Goal: Task Accomplishment & Management: Complete application form

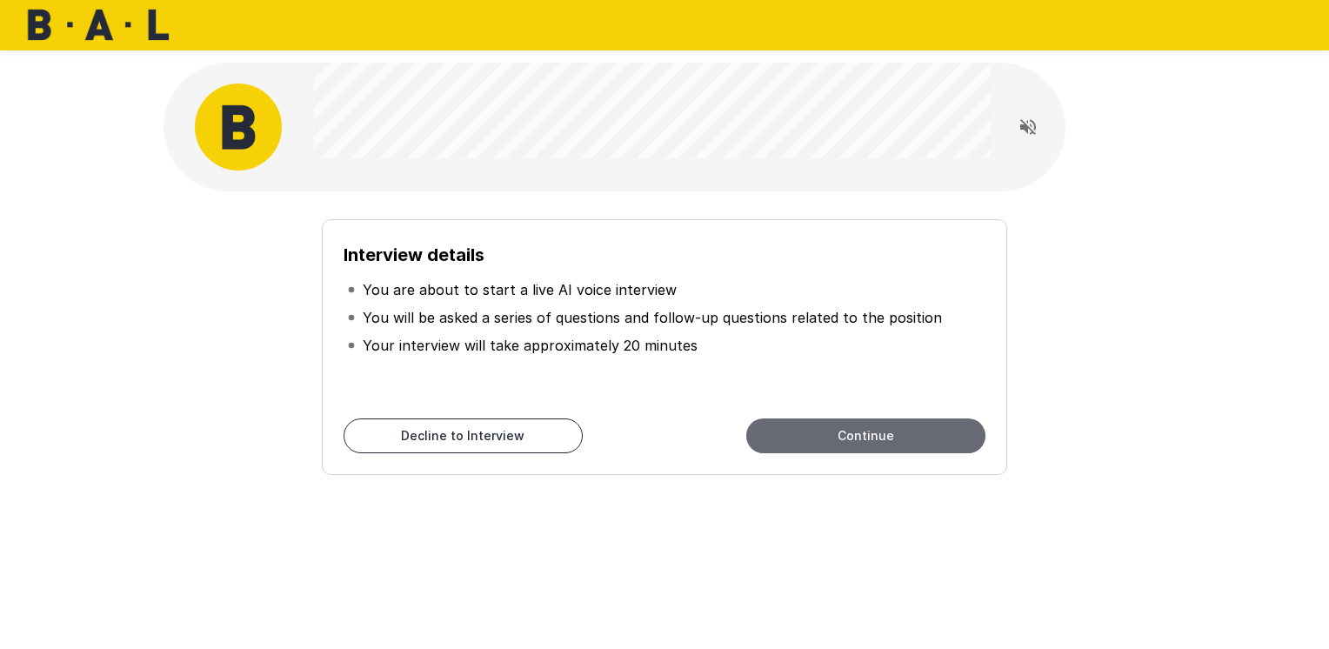
click at [845, 436] on button "Continue" at bounding box center [865, 435] width 239 height 35
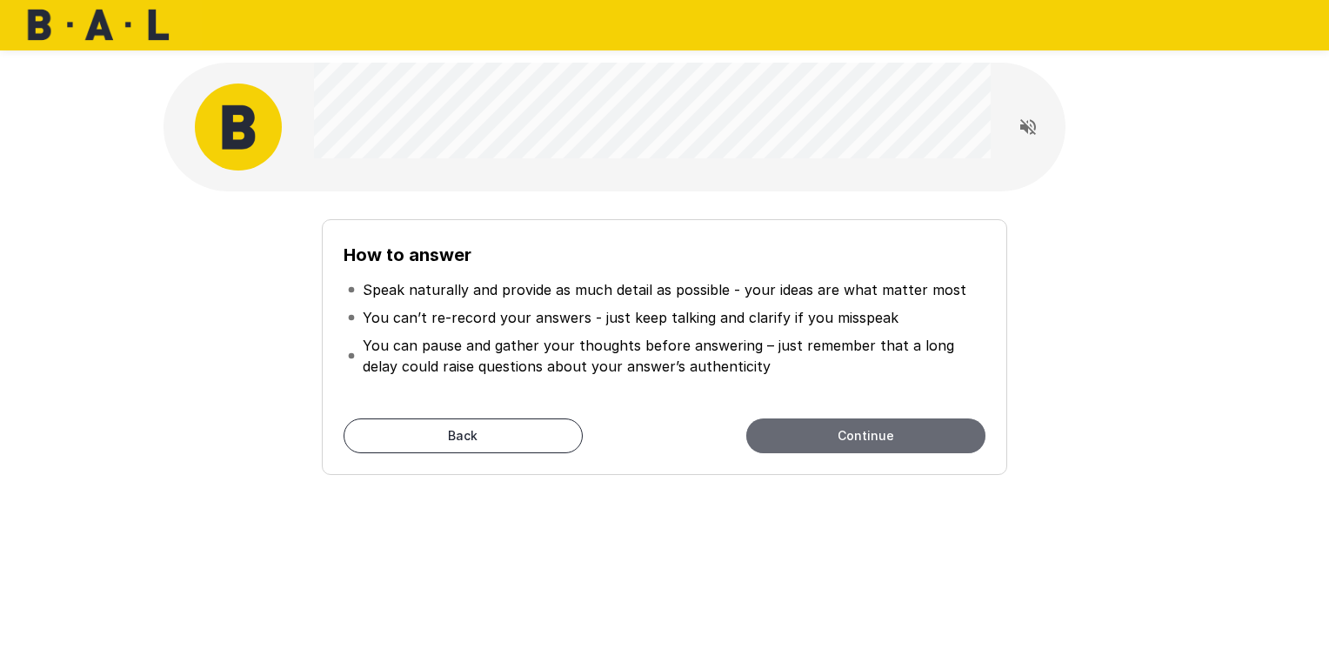
click at [827, 432] on button "Continue" at bounding box center [865, 435] width 239 height 35
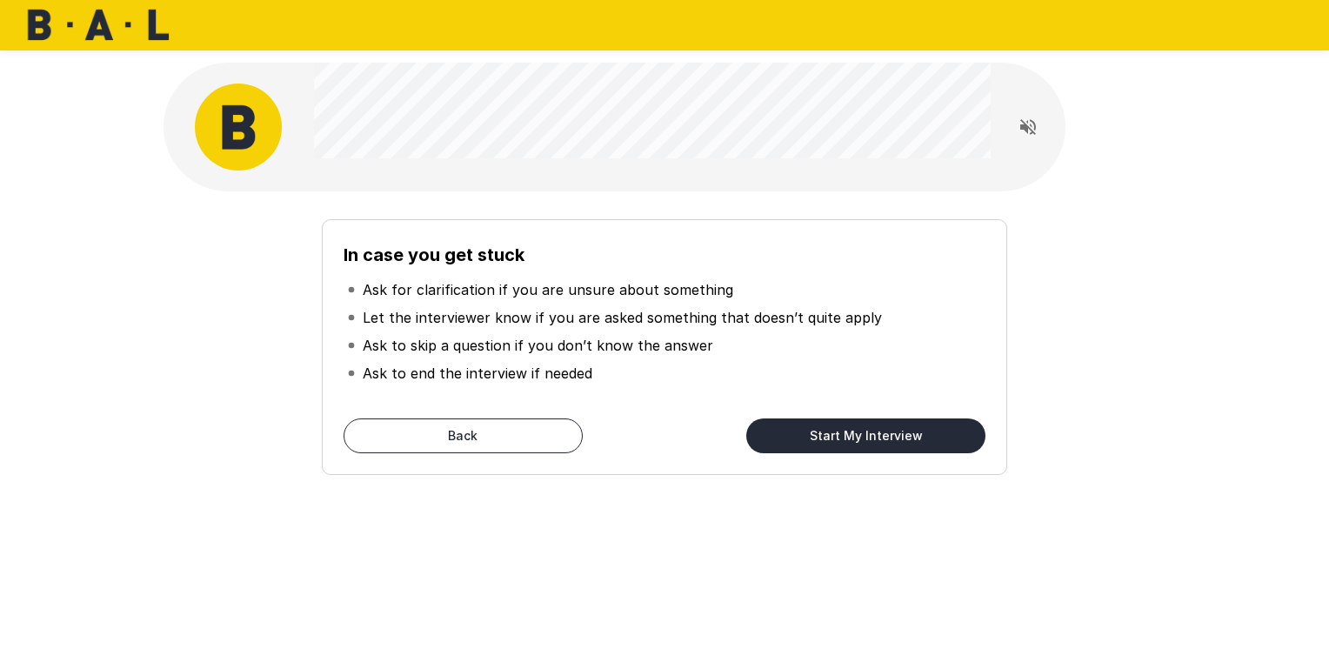
click at [816, 434] on button "Start My Interview" at bounding box center [865, 435] width 239 height 35
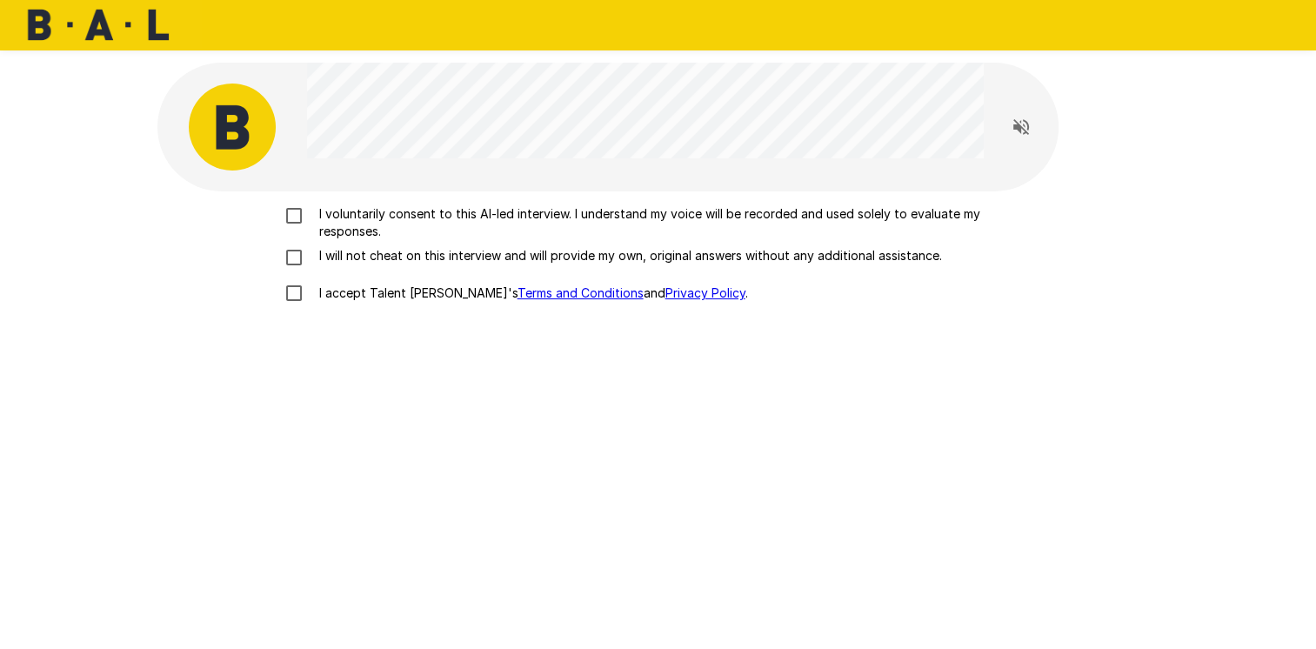
click at [516, 415] on div "I voluntarily consent to this AI-led interview. I understand my voice will be r…" at bounding box center [658, 435] width 1002 height 488
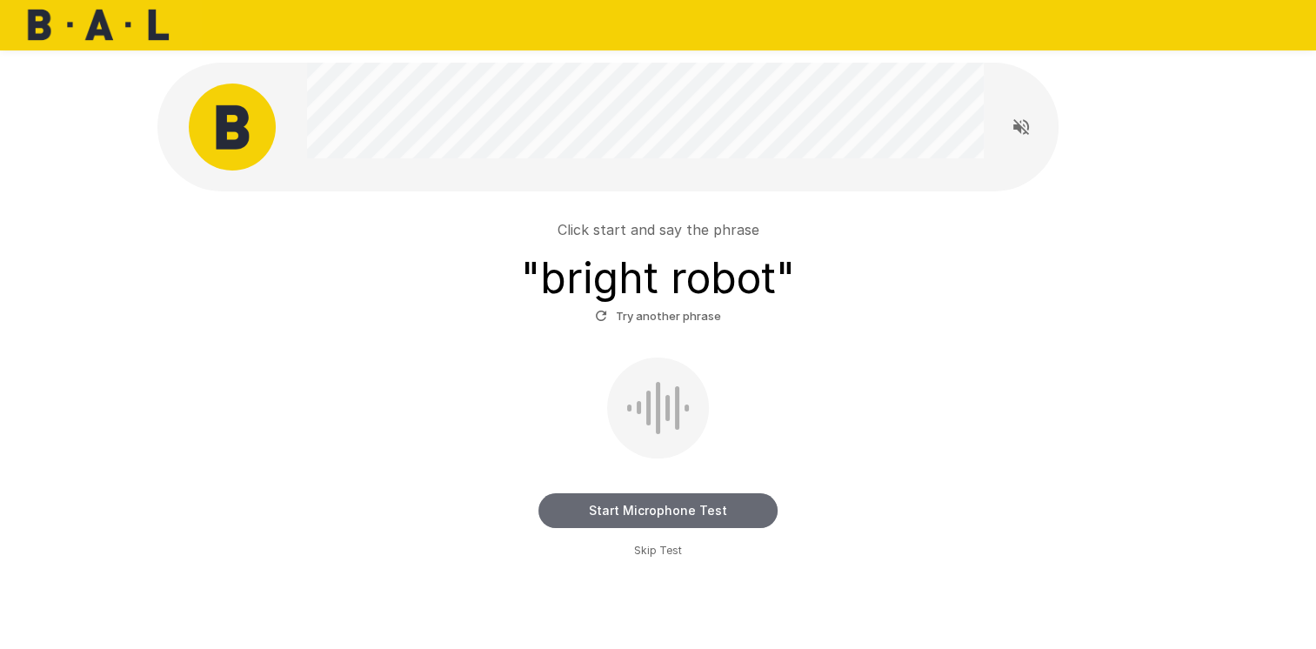
click at [675, 518] on button "Start Microphone Test" at bounding box center [657, 510] width 239 height 35
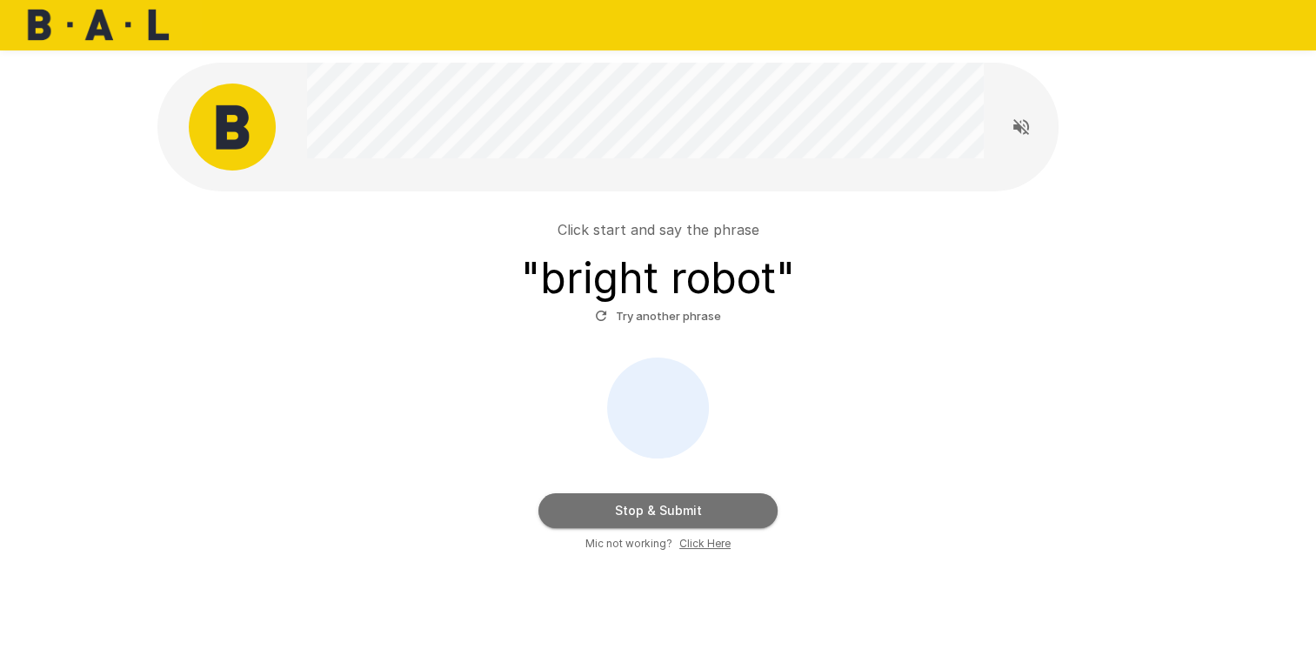
click at [673, 518] on button "Stop & Submit" at bounding box center [657, 510] width 239 height 35
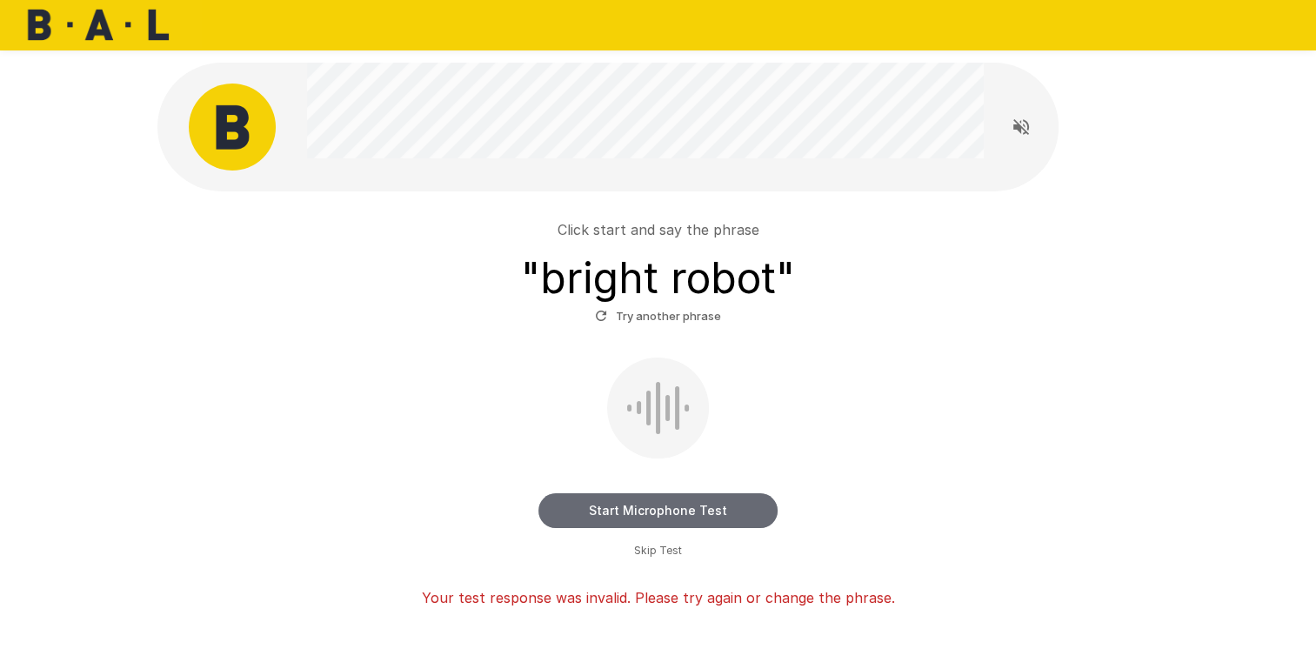
click at [726, 517] on button "Start Microphone Test" at bounding box center [657, 510] width 239 height 35
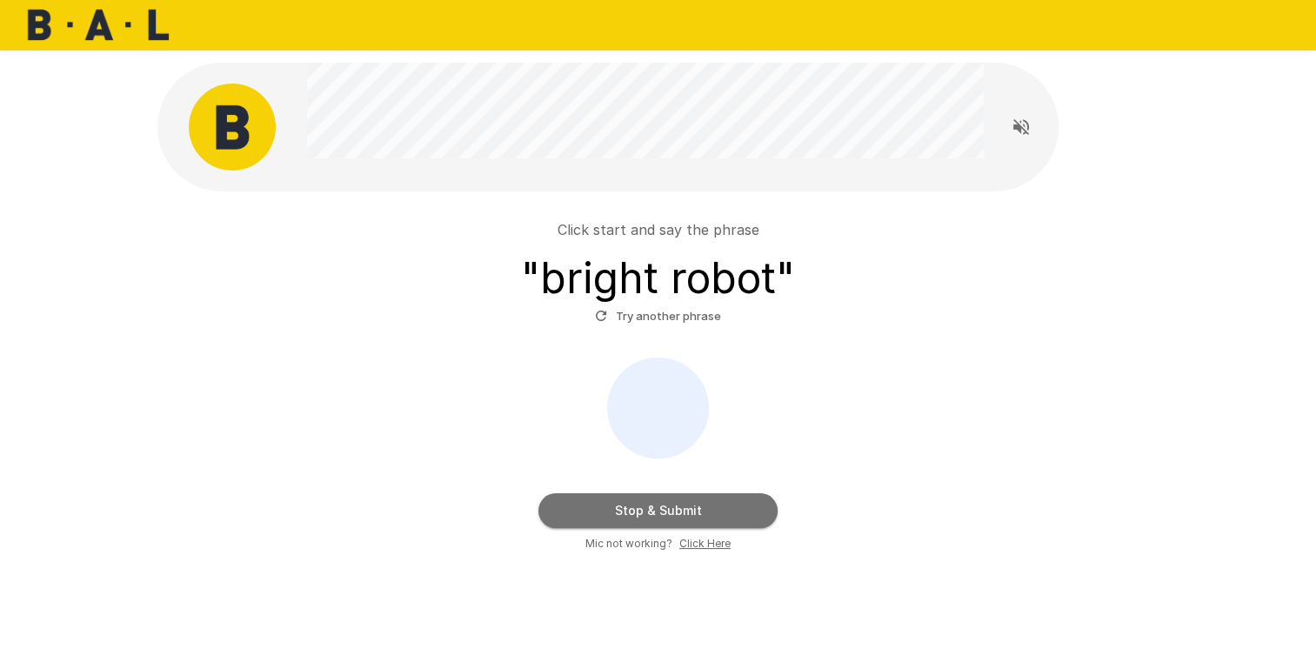
click at [752, 518] on button "Stop & Submit" at bounding box center [657, 510] width 239 height 35
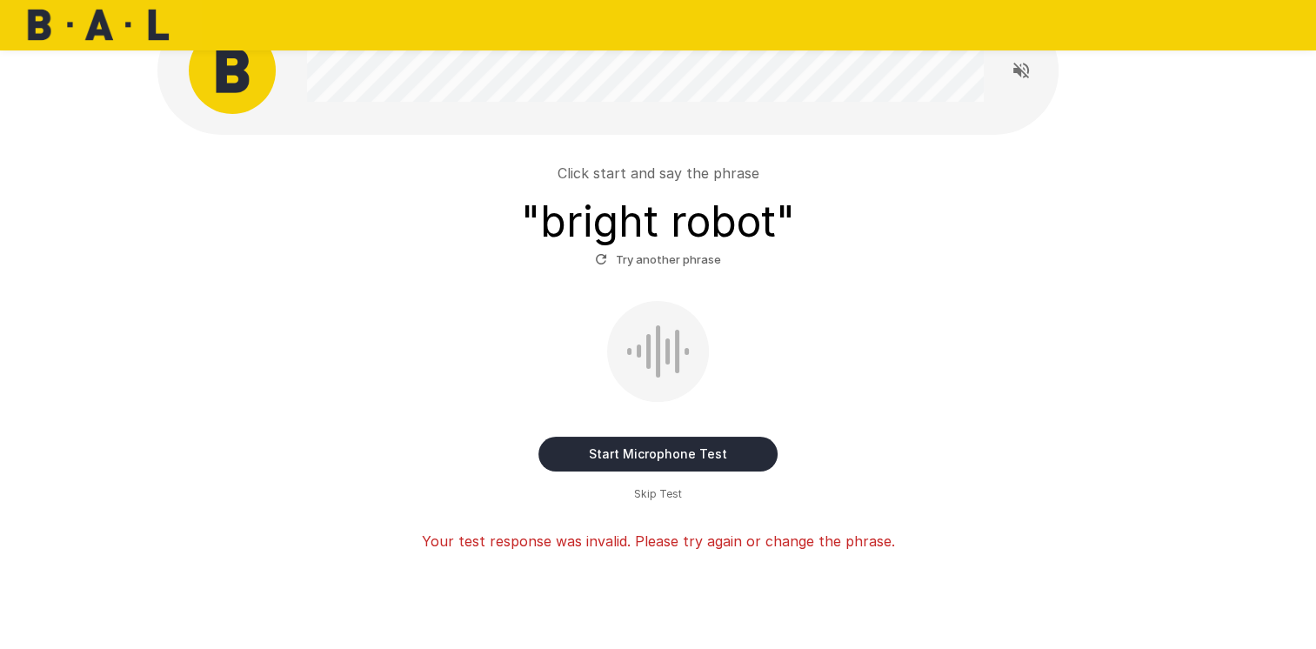
scroll to position [87, 0]
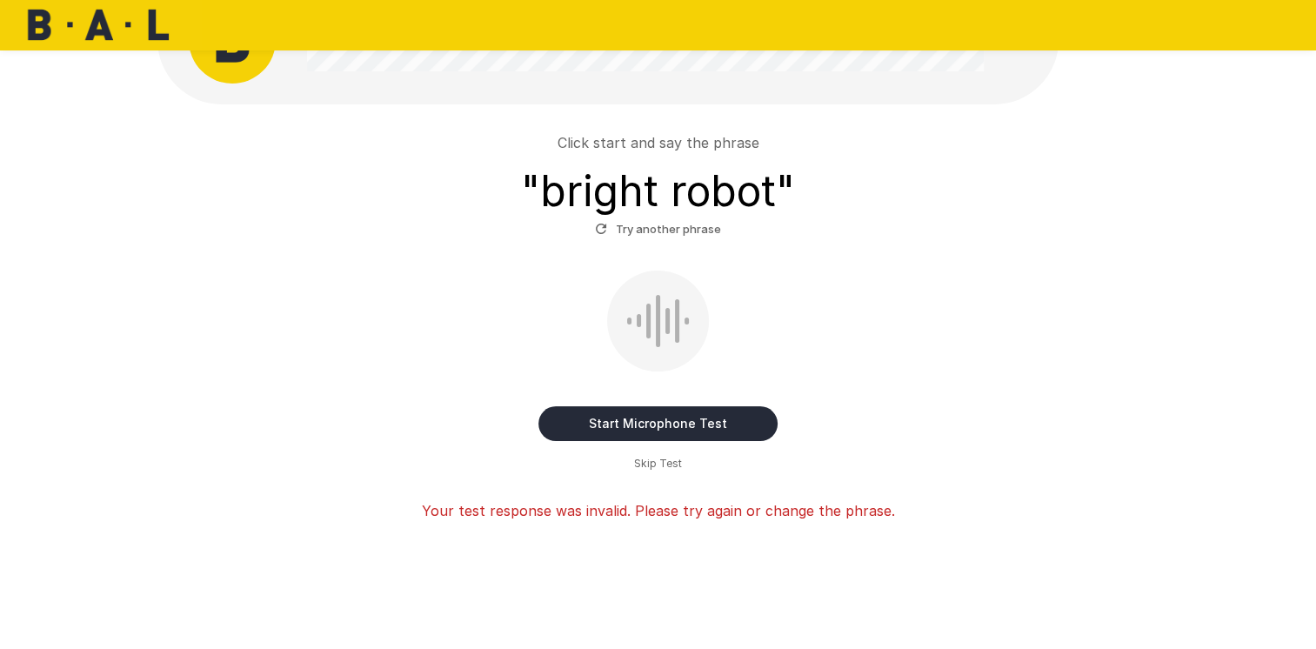
click at [649, 430] on button "Start Microphone Test" at bounding box center [657, 423] width 239 height 35
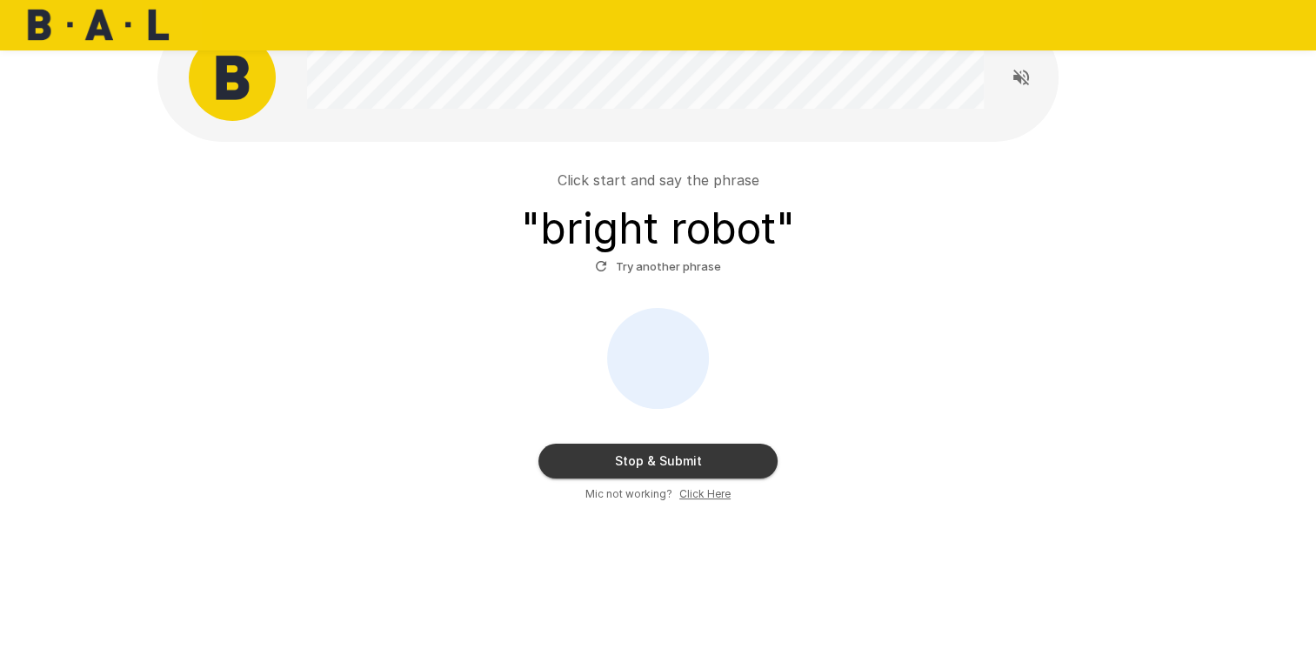
scroll to position [49, 0]
click at [678, 455] on button "Stop & Submit" at bounding box center [657, 461] width 239 height 35
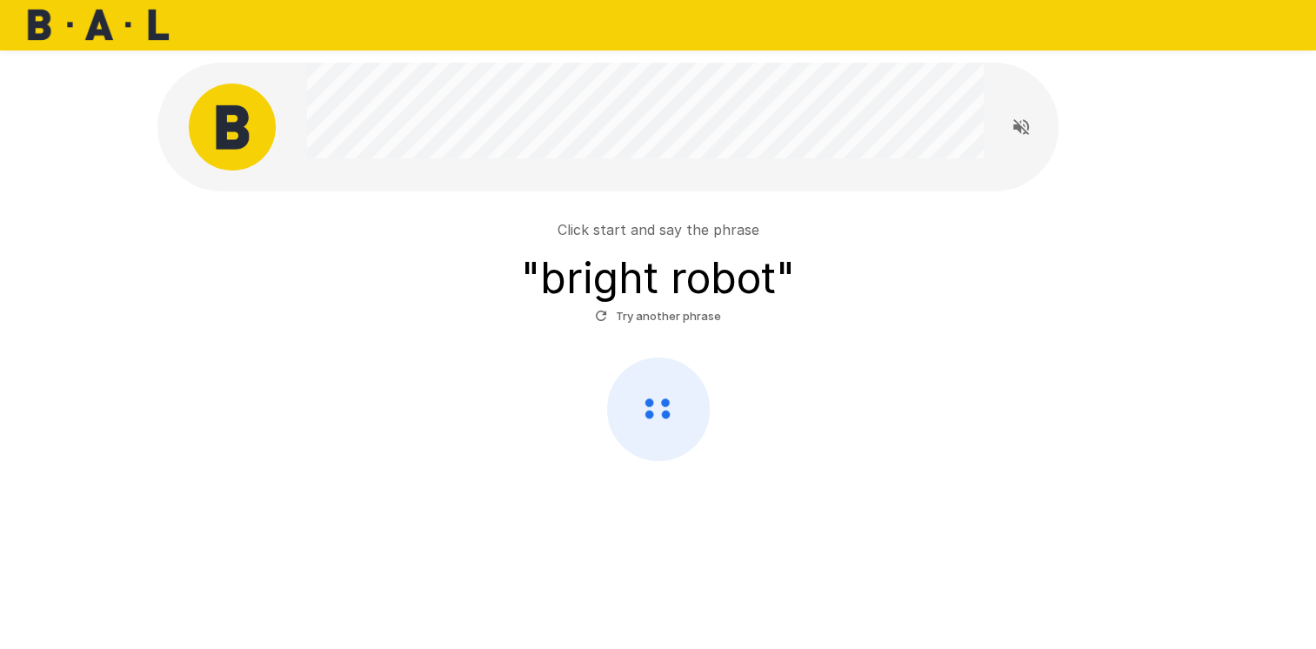
scroll to position [0, 0]
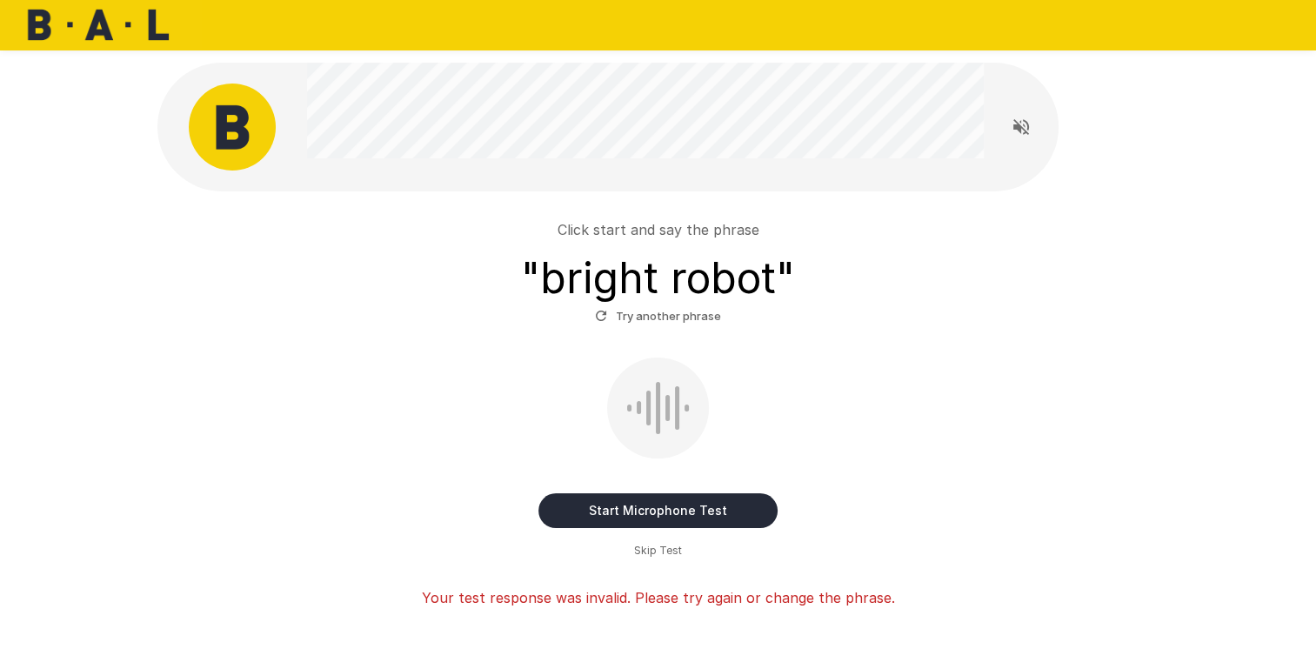
click at [675, 329] on div "Click start and say the phrase " bright robot " Try another phrase Start Microp…" at bounding box center [658, 406] width 988 height 403
click at [675, 320] on button "Try another phrase" at bounding box center [658, 316] width 135 height 27
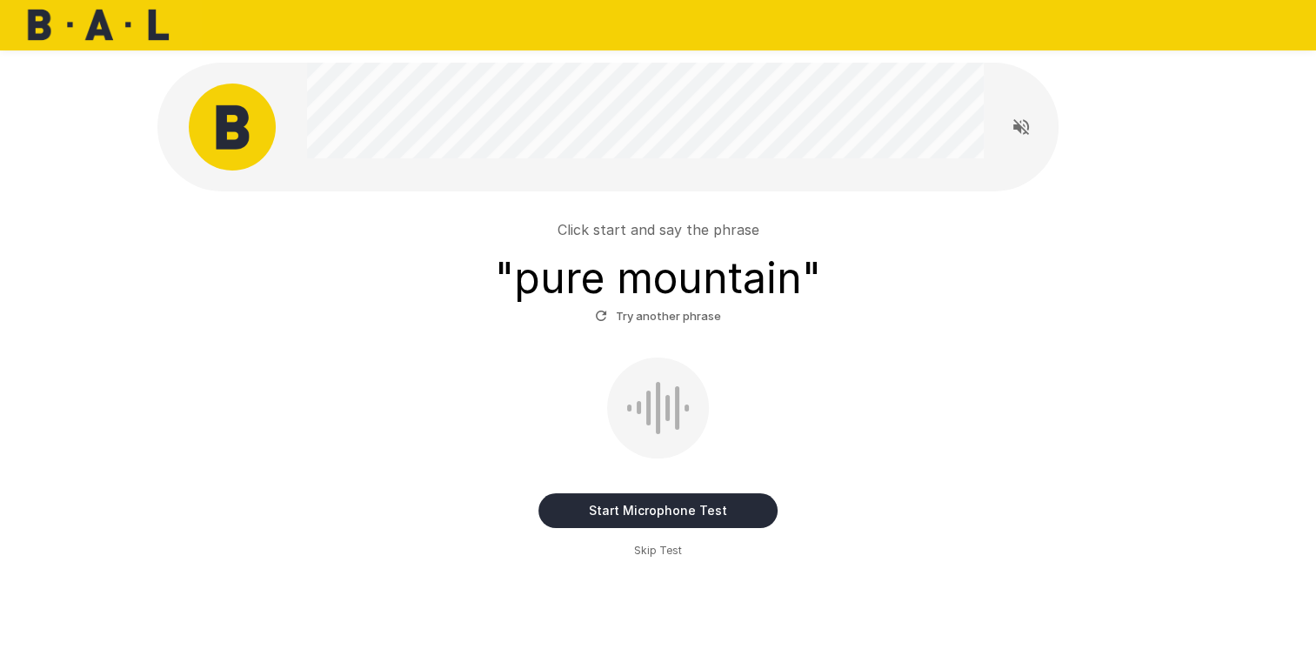
click at [662, 507] on button "Start Microphone Test" at bounding box center [657, 510] width 239 height 35
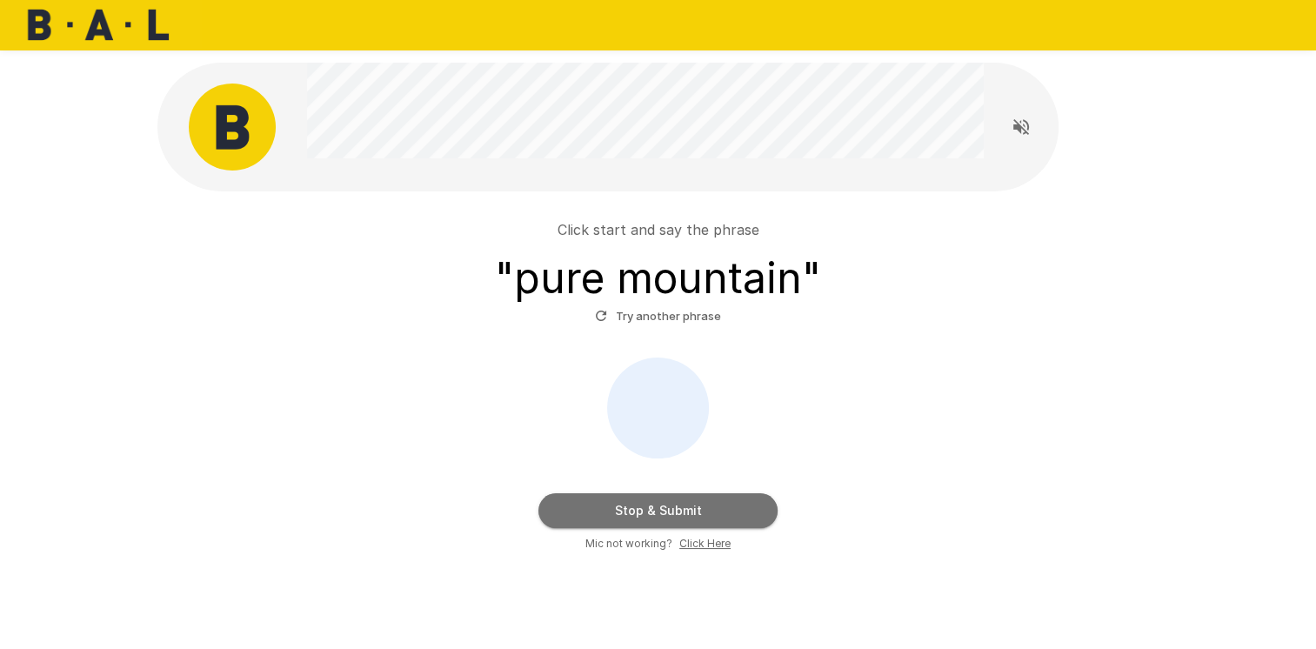
click at [641, 501] on button "Stop & Submit" at bounding box center [657, 510] width 239 height 35
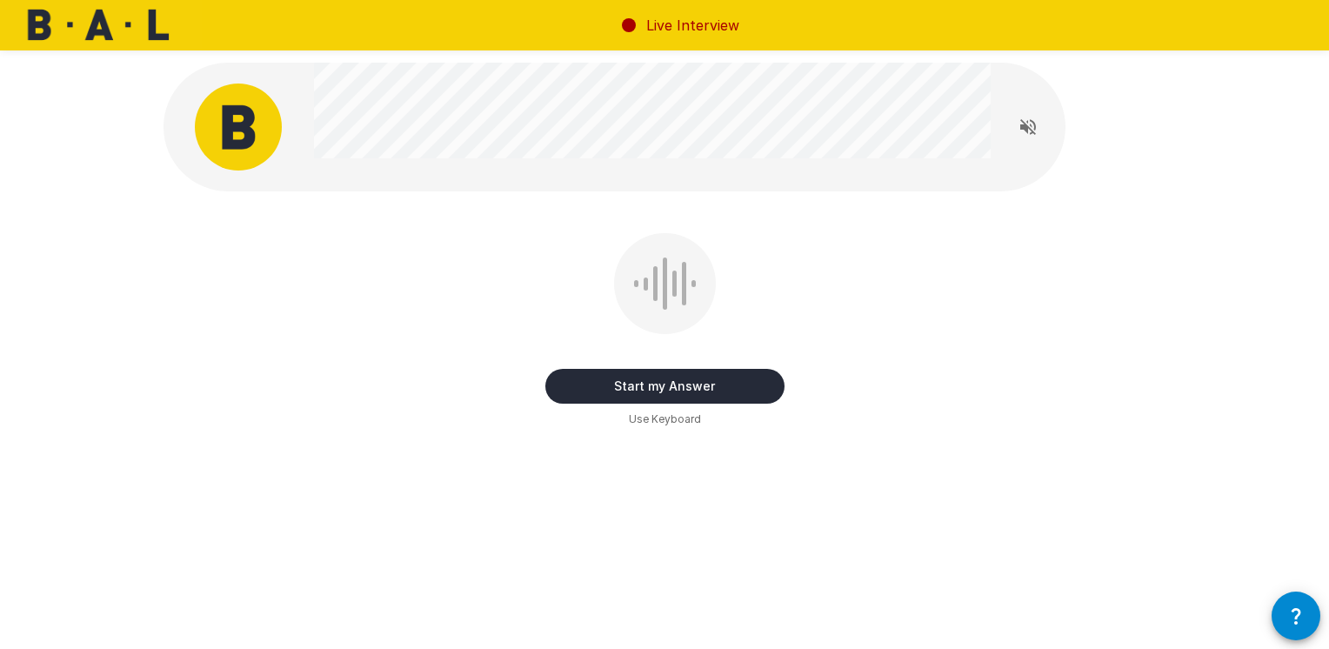
click at [655, 389] on button "Start my Answer" at bounding box center [664, 386] width 239 height 35
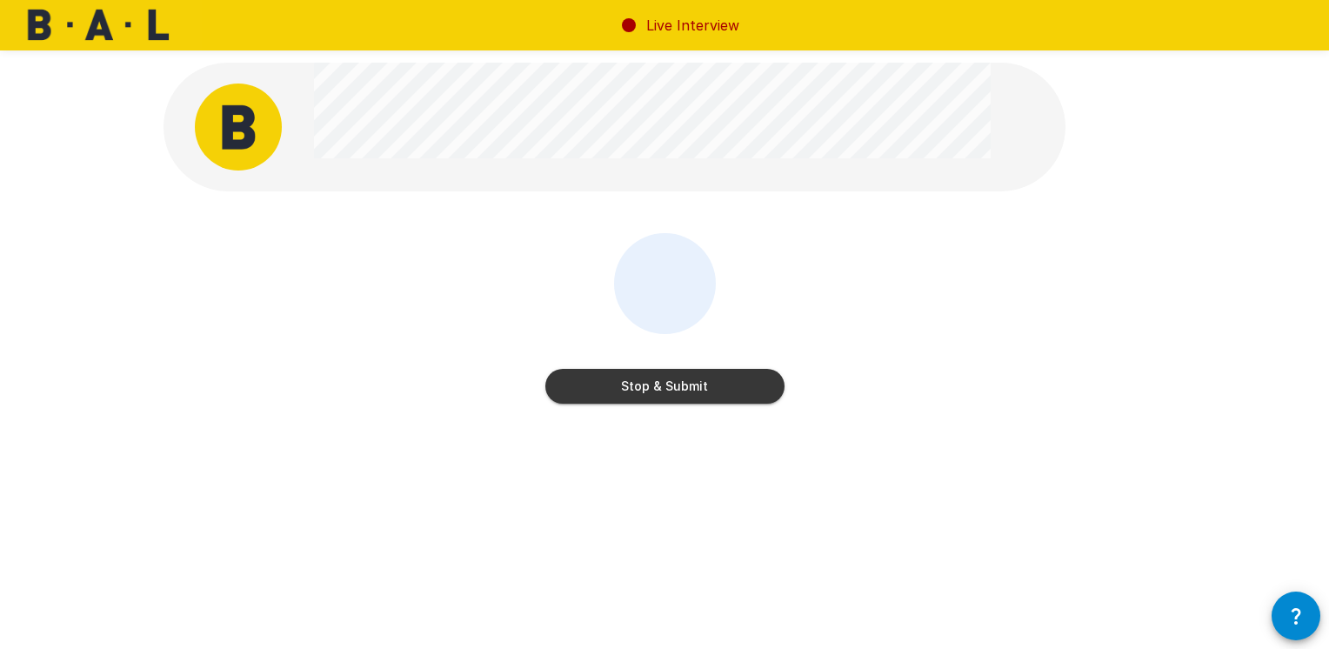
click at [633, 381] on button "Stop & Submit" at bounding box center [664, 386] width 239 height 35
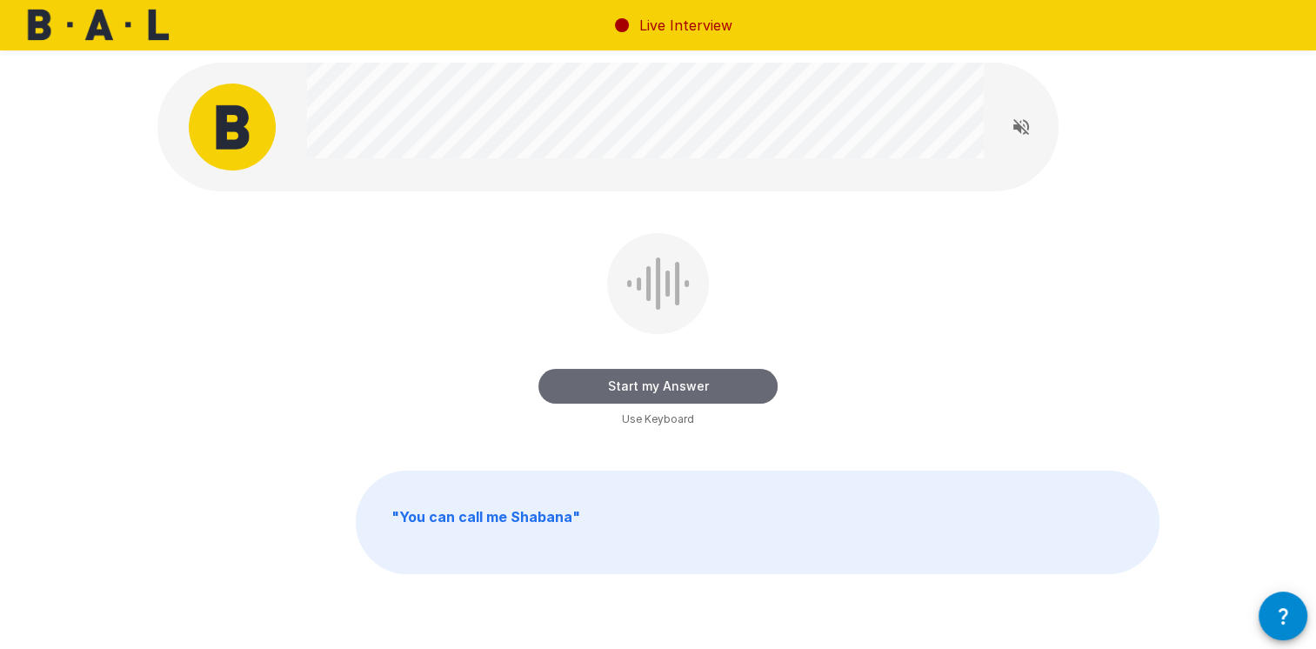
click at [700, 388] on button "Start my Answer" at bounding box center [657, 386] width 239 height 35
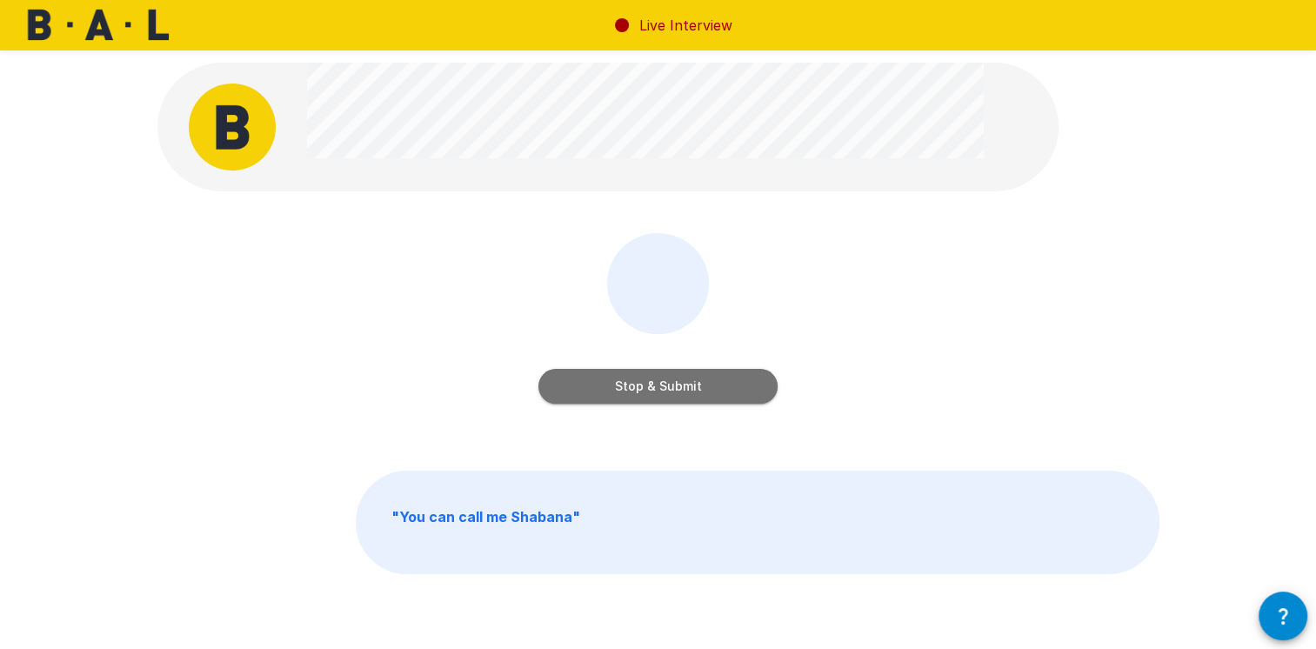
click at [729, 385] on button "Stop & Submit" at bounding box center [657, 386] width 239 height 35
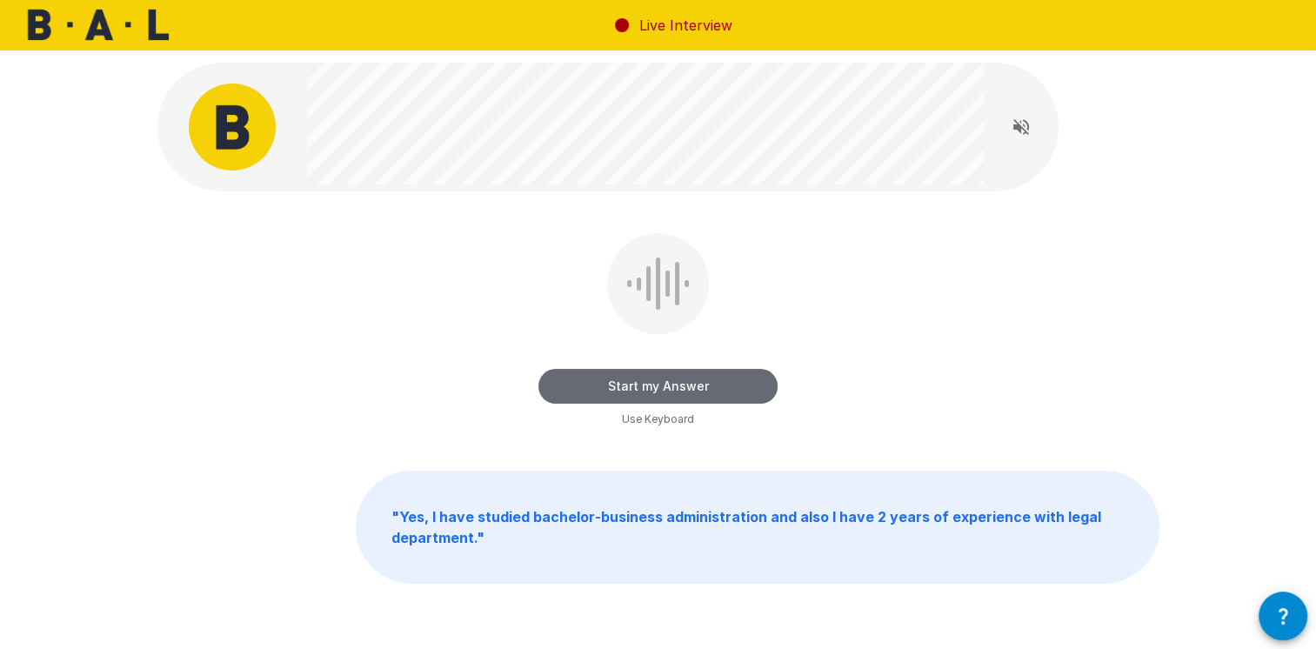
click at [692, 389] on button "Start my Answer" at bounding box center [657, 386] width 239 height 35
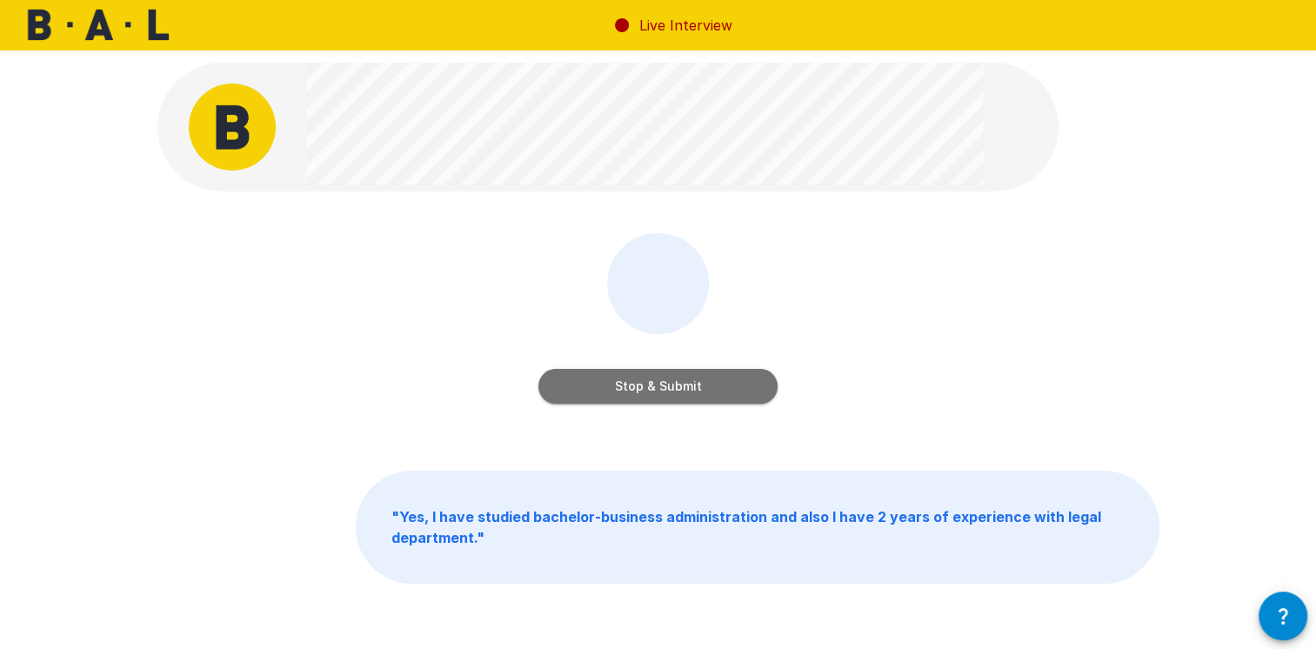
click at [669, 382] on button "Stop & Submit" at bounding box center [657, 386] width 239 height 35
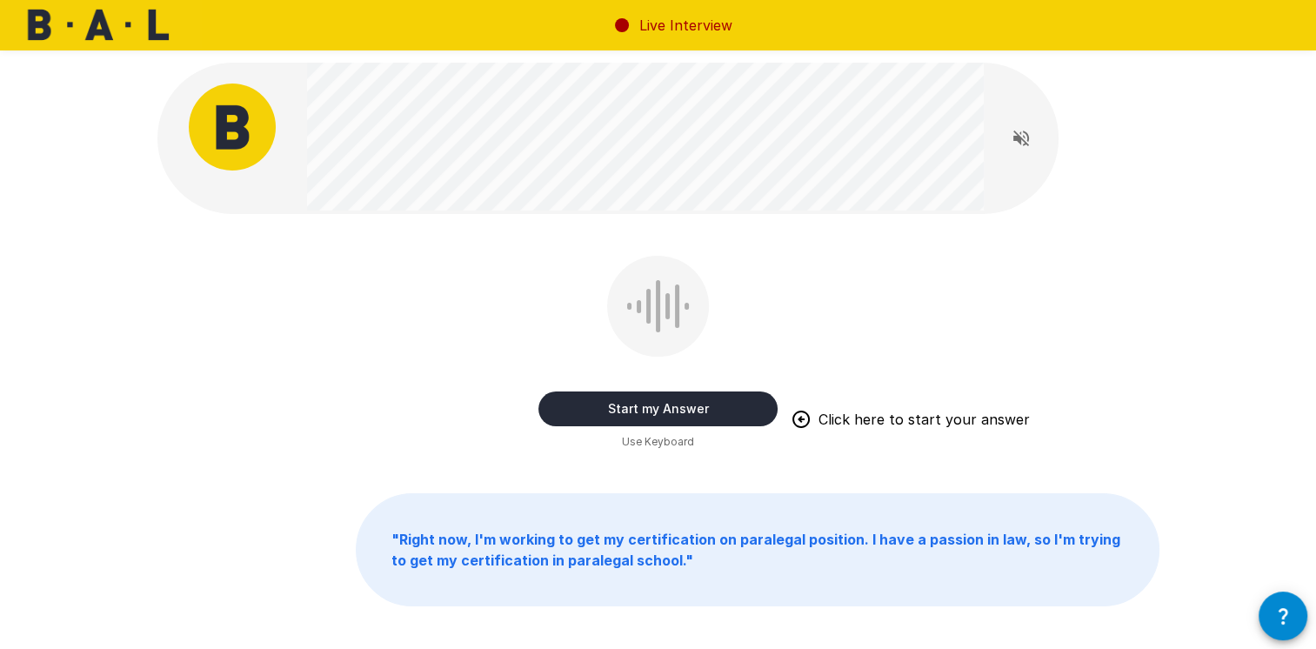
click at [698, 405] on button "Start my Answer" at bounding box center [657, 408] width 239 height 35
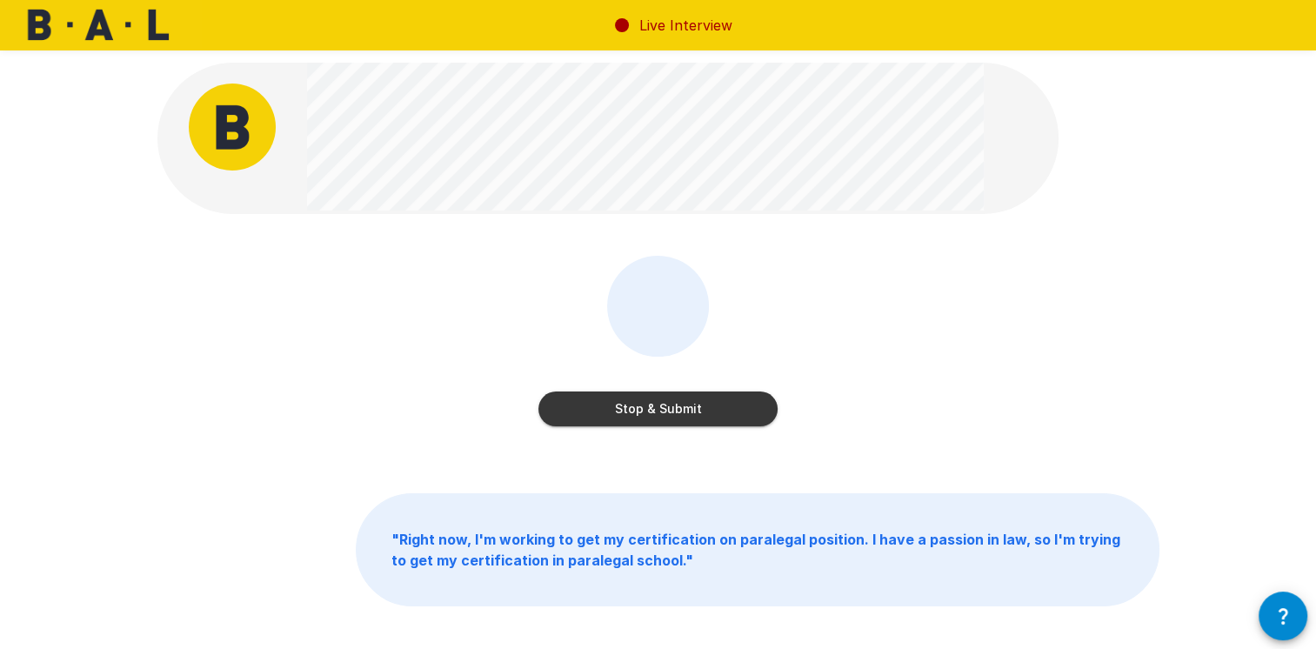
click at [719, 405] on button "Stop & Submit" at bounding box center [657, 408] width 239 height 35
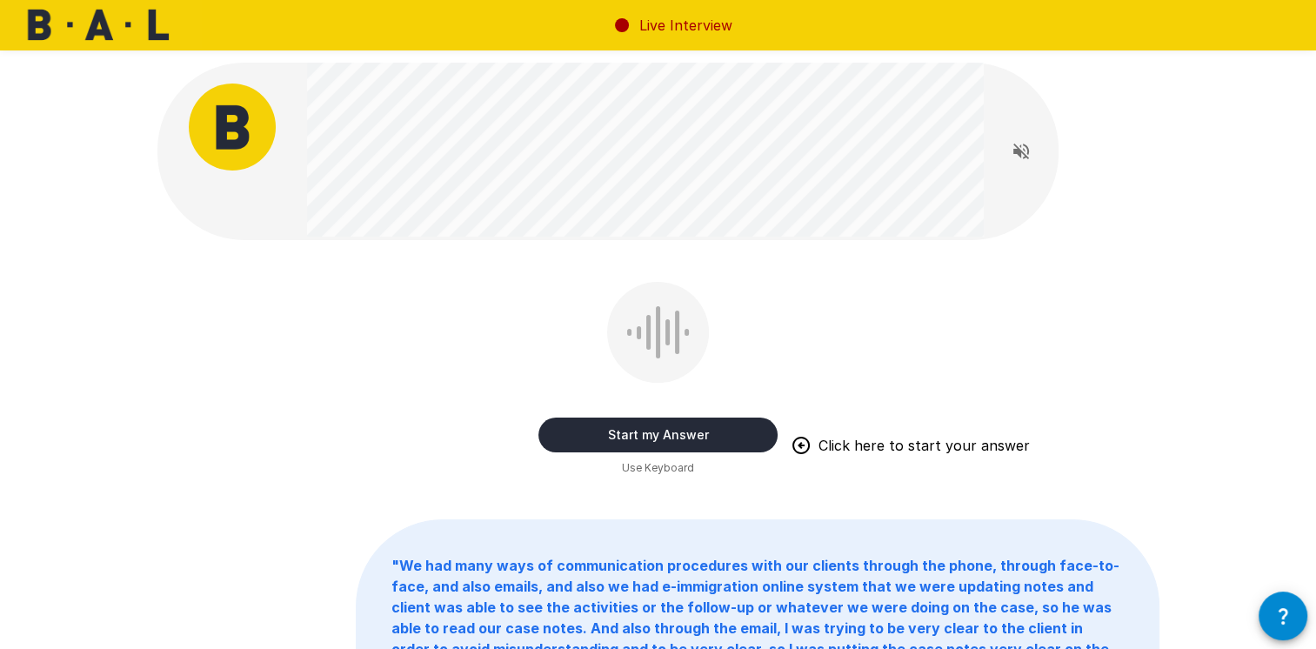
click at [677, 430] on button "Start my Answer" at bounding box center [657, 435] width 239 height 35
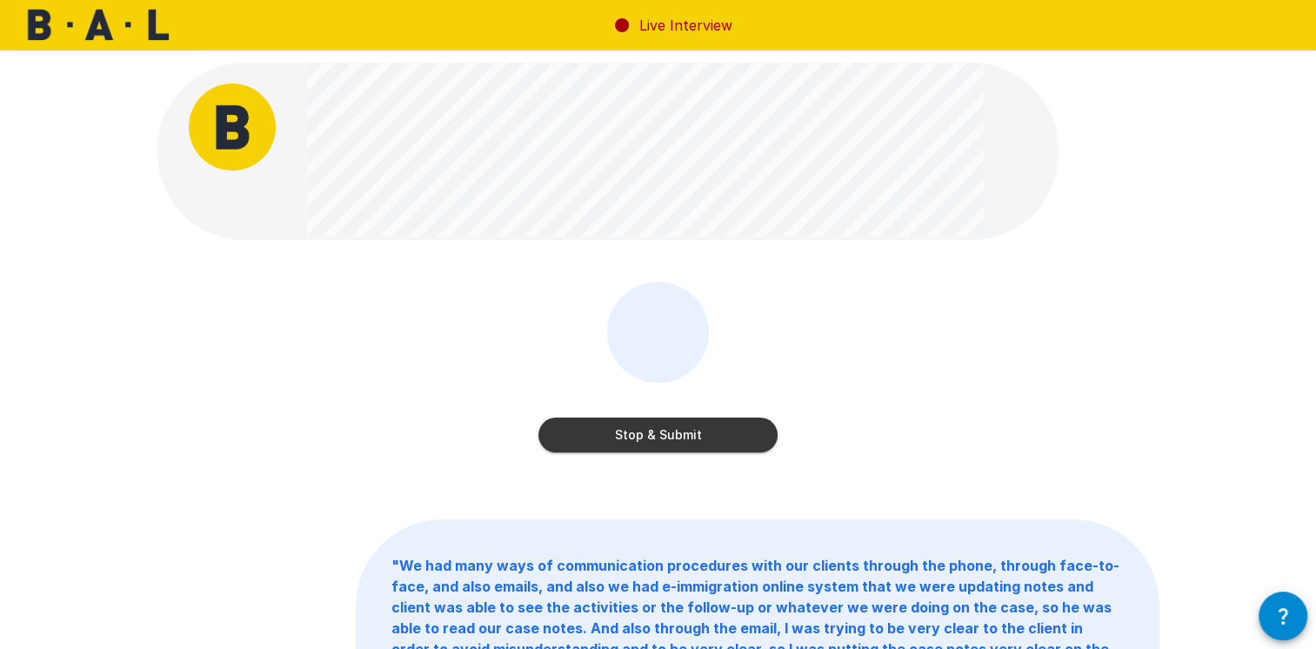
click at [654, 434] on button "Stop & Submit" at bounding box center [657, 435] width 239 height 35
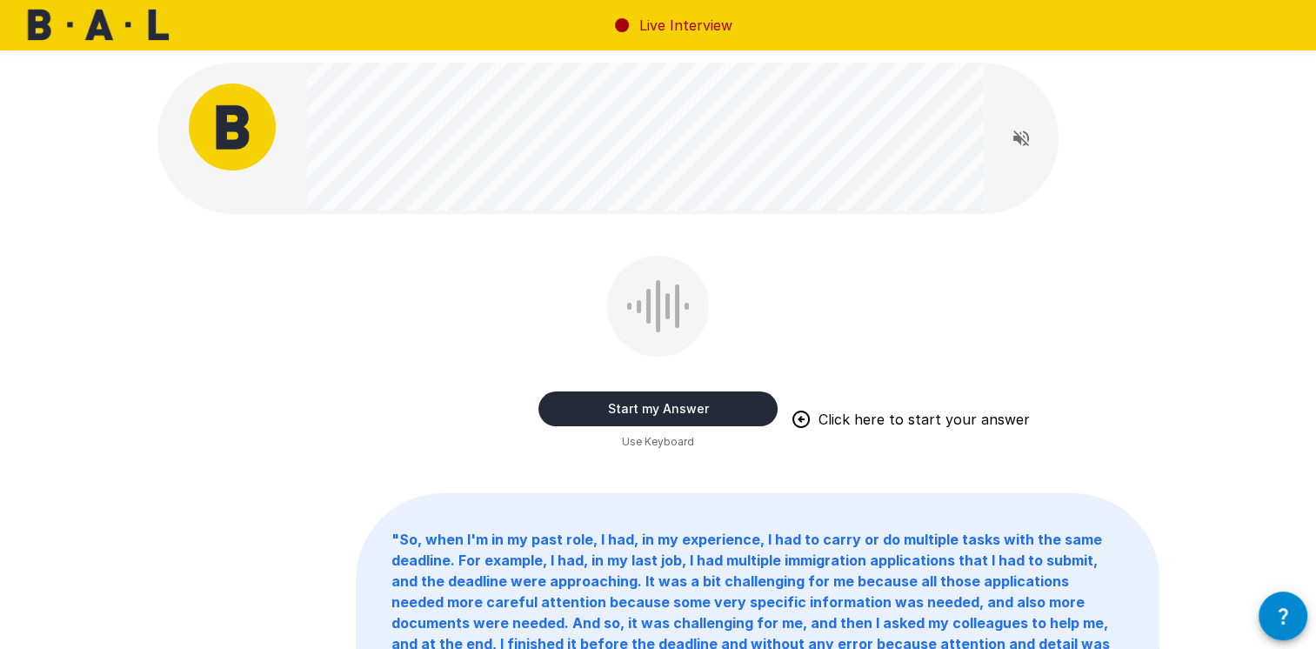
click at [713, 410] on button "Start my Answer" at bounding box center [657, 408] width 239 height 35
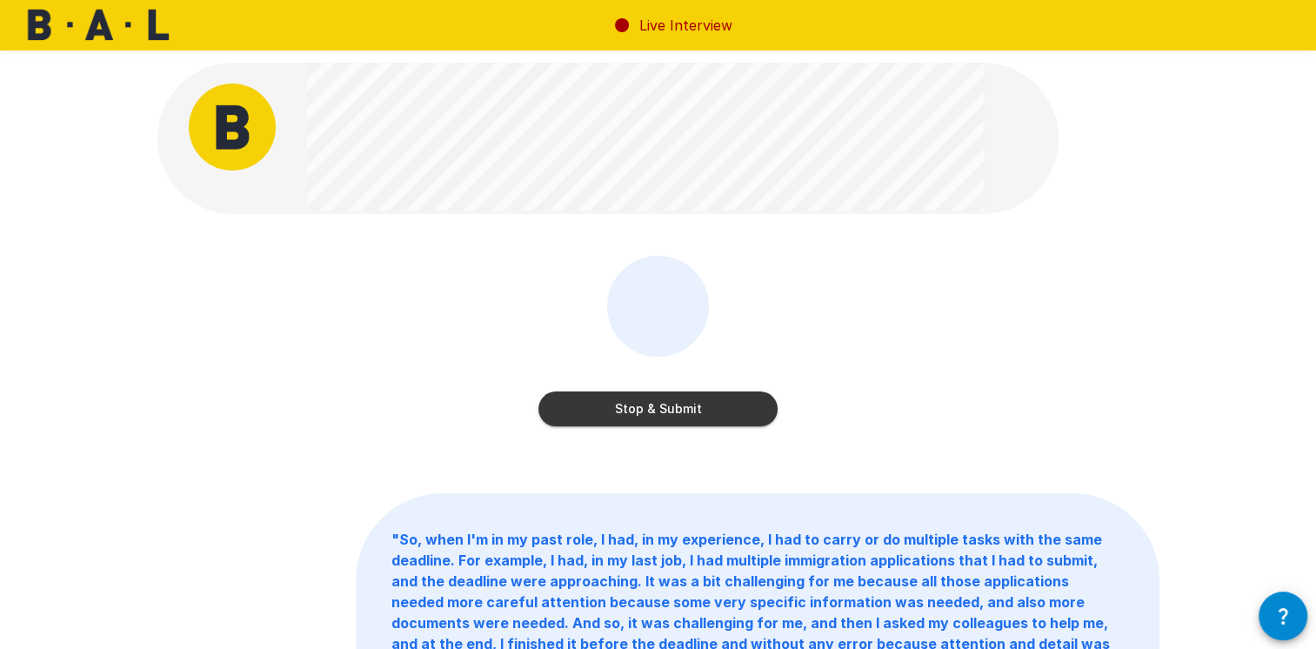
click at [671, 411] on button "Stop & Submit" at bounding box center [657, 408] width 239 height 35
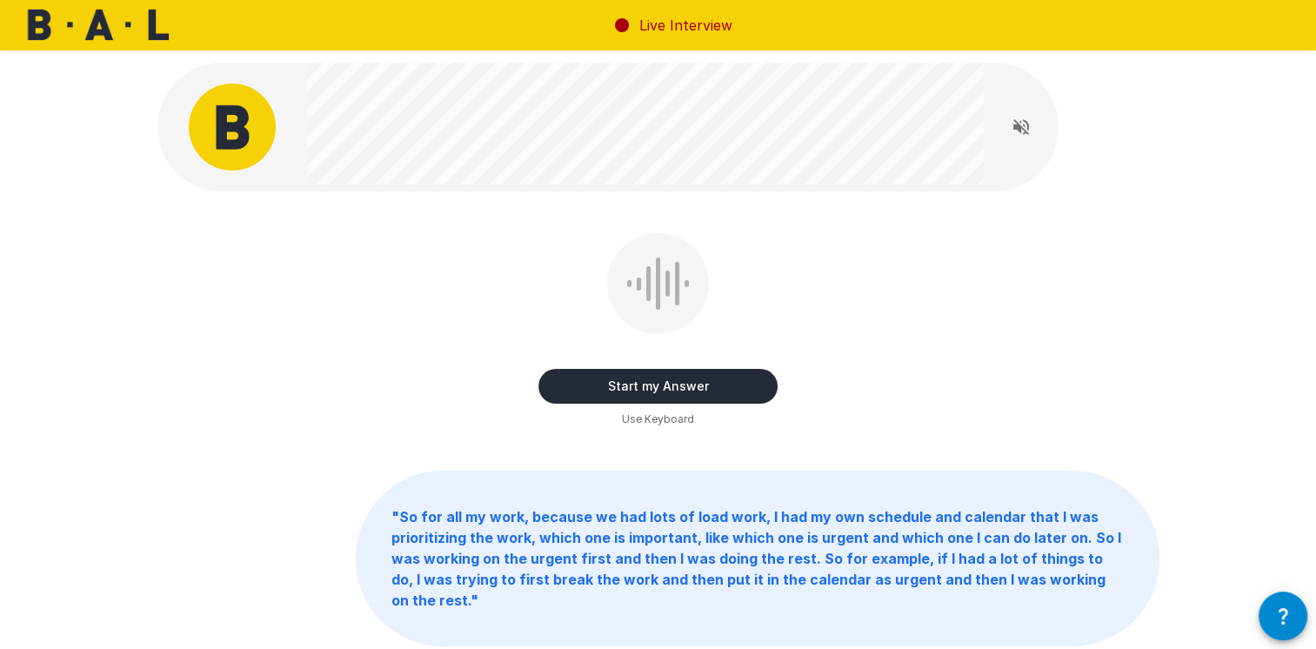
click at [727, 386] on button "Start my Answer" at bounding box center [657, 386] width 239 height 35
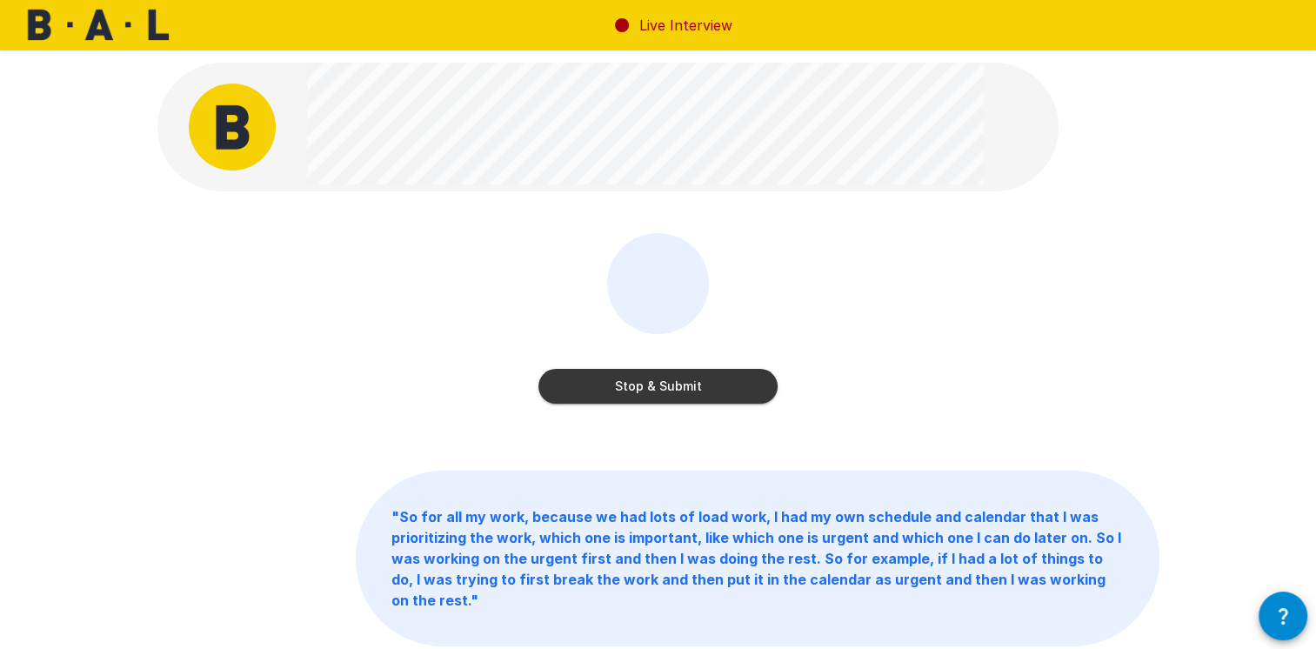
click at [735, 373] on button "Stop & Submit" at bounding box center [657, 386] width 239 height 35
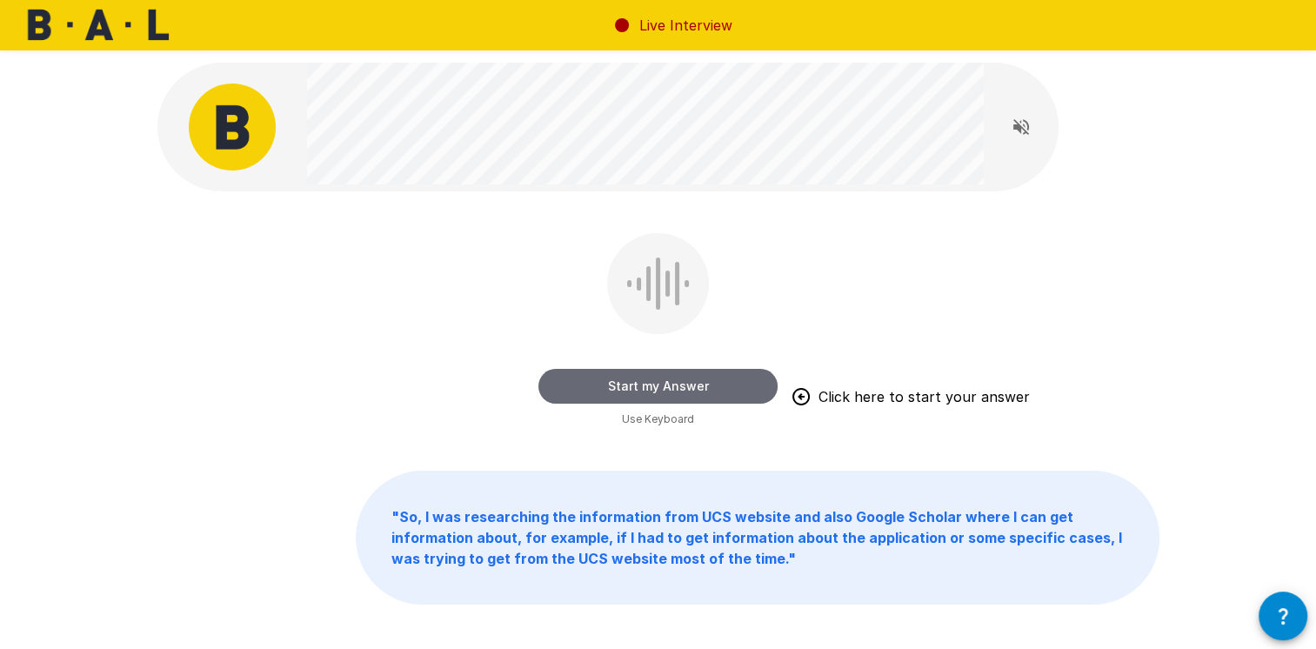
click at [637, 381] on button "Start my Answer" at bounding box center [657, 386] width 239 height 35
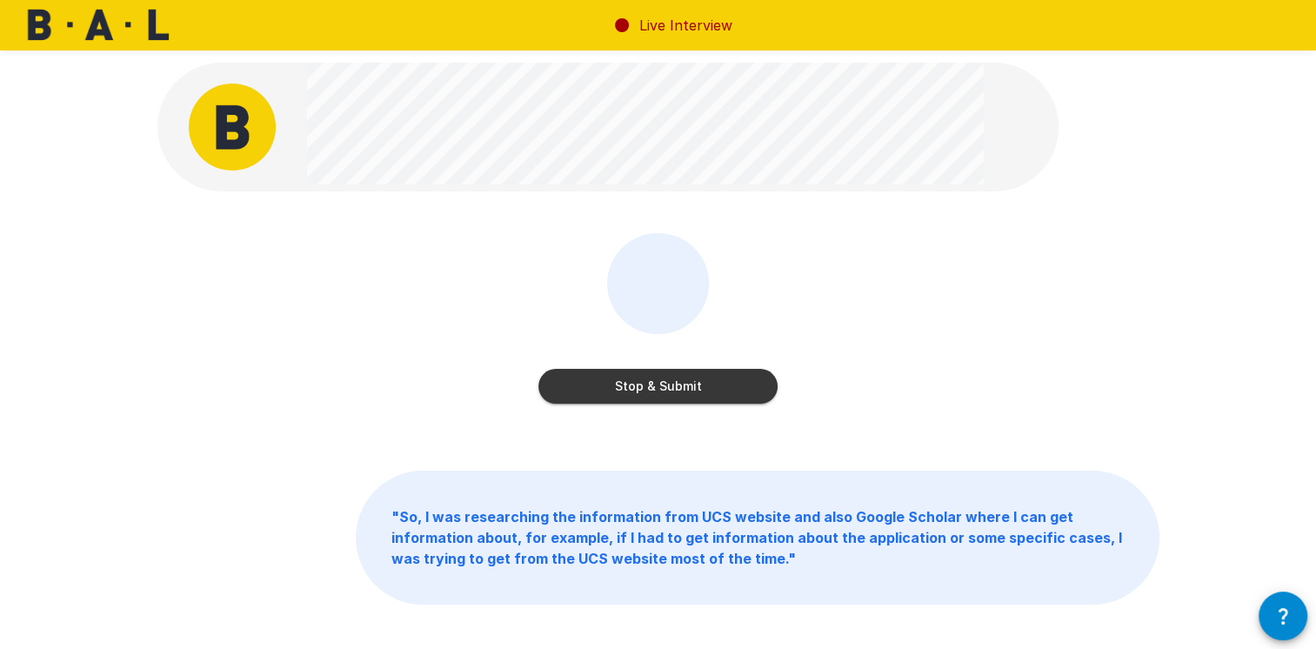
click at [663, 388] on button "Stop & Submit" at bounding box center [657, 386] width 239 height 35
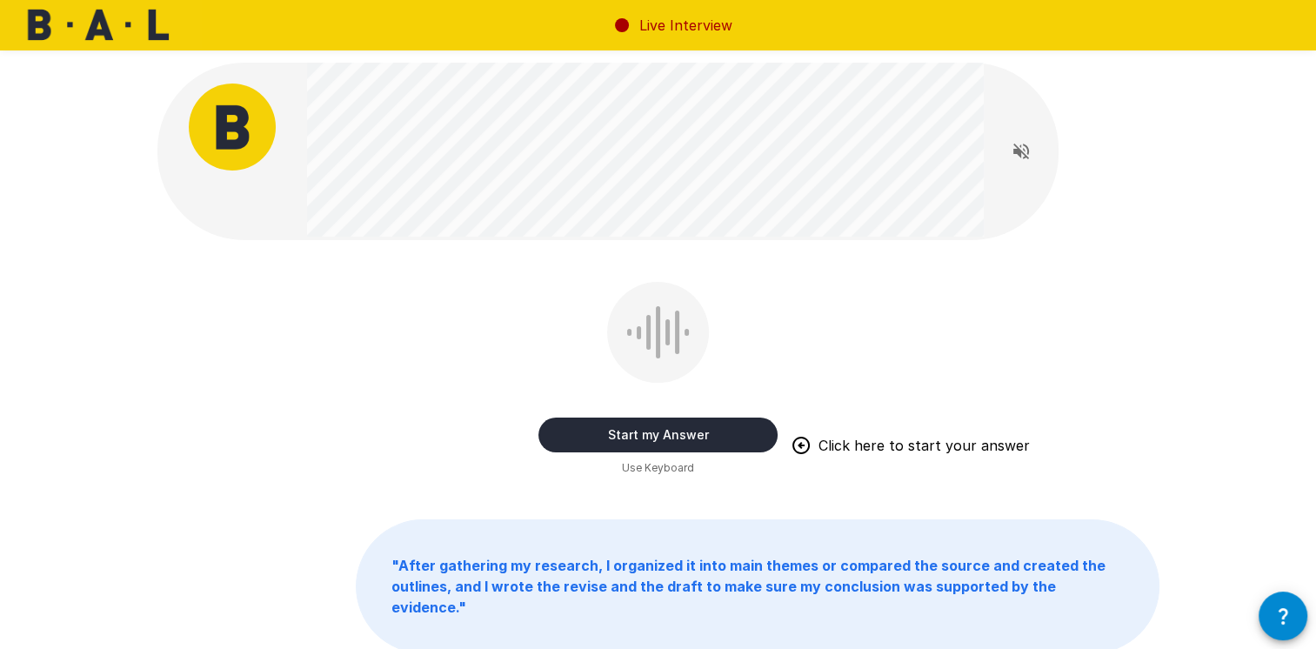
click at [720, 430] on button "Start my Answer" at bounding box center [657, 435] width 239 height 35
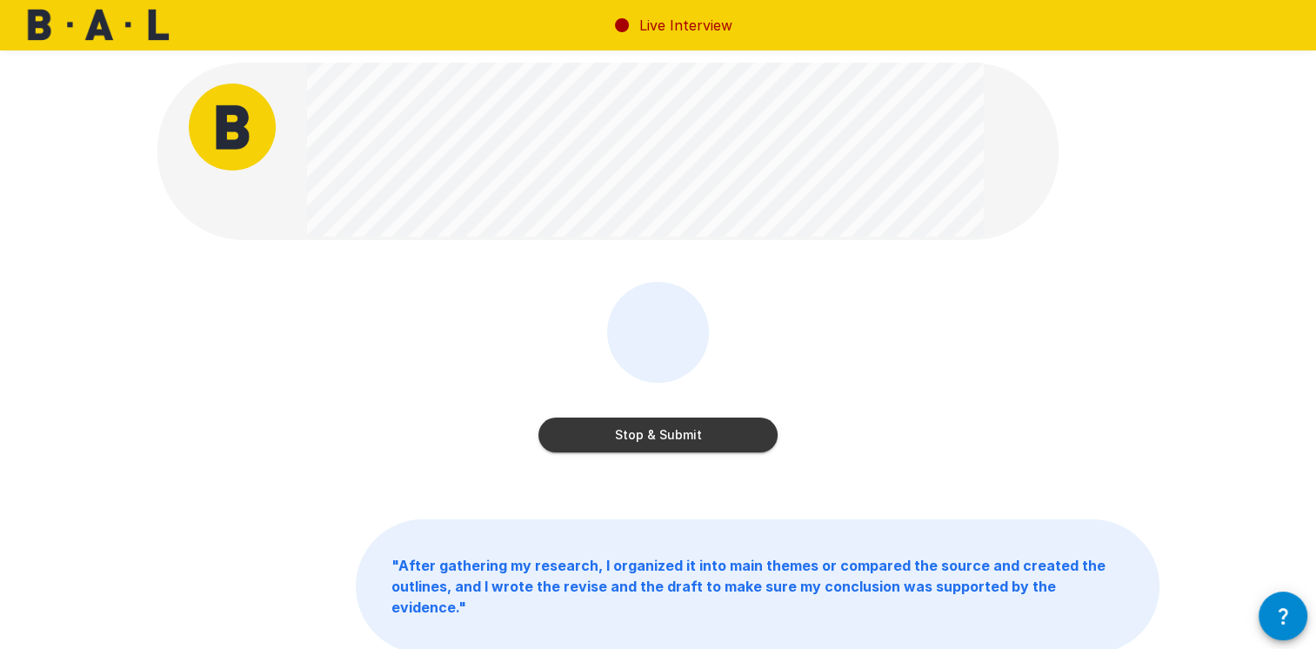
click at [719, 439] on button "Stop & Submit" at bounding box center [657, 435] width 239 height 35
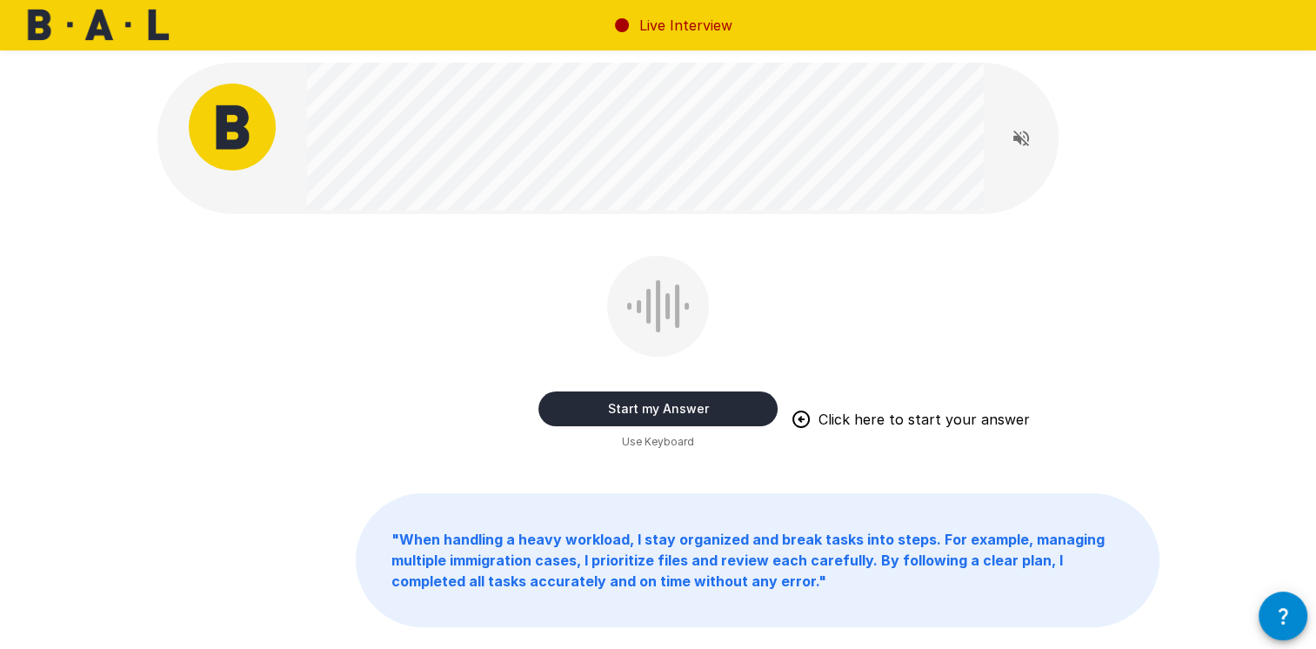
click at [691, 389] on div "Start my Answer Click here to start your answer" at bounding box center [657, 392] width 239 height 70
click at [689, 409] on button "Start my Answer" at bounding box center [657, 408] width 239 height 35
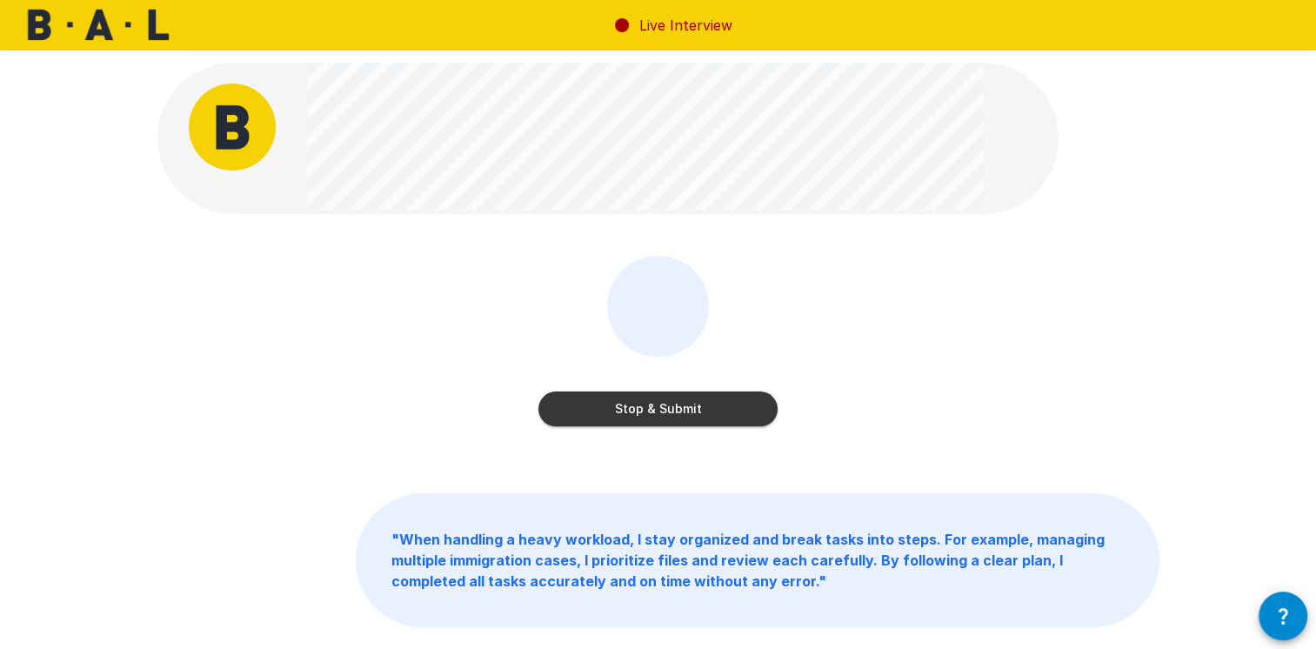
click at [732, 412] on button "Stop & Submit" at bounding box center [657, 408] width 239 height 35
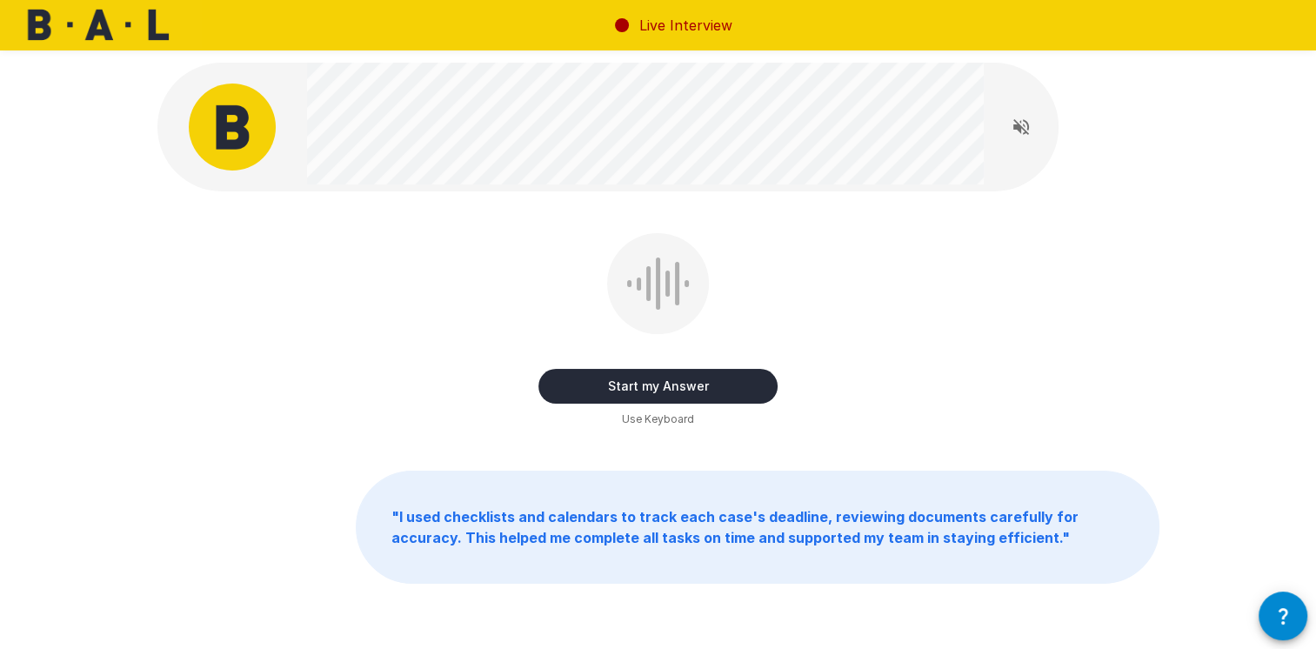
click at [704, 377] on button "Start my Answer" at bounding box center [657, 386] width 239 height 35
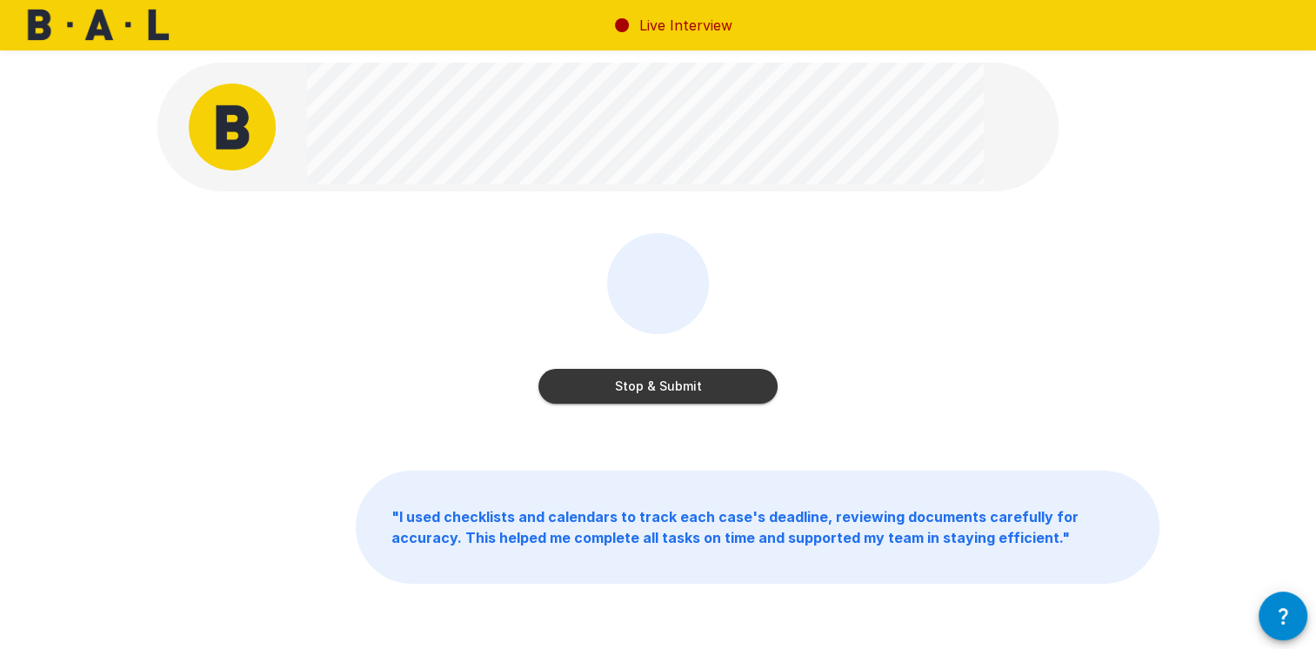
click at [719, 384] on button "Stop & Submit" at bounding box center [657, 386] width 239 height 35
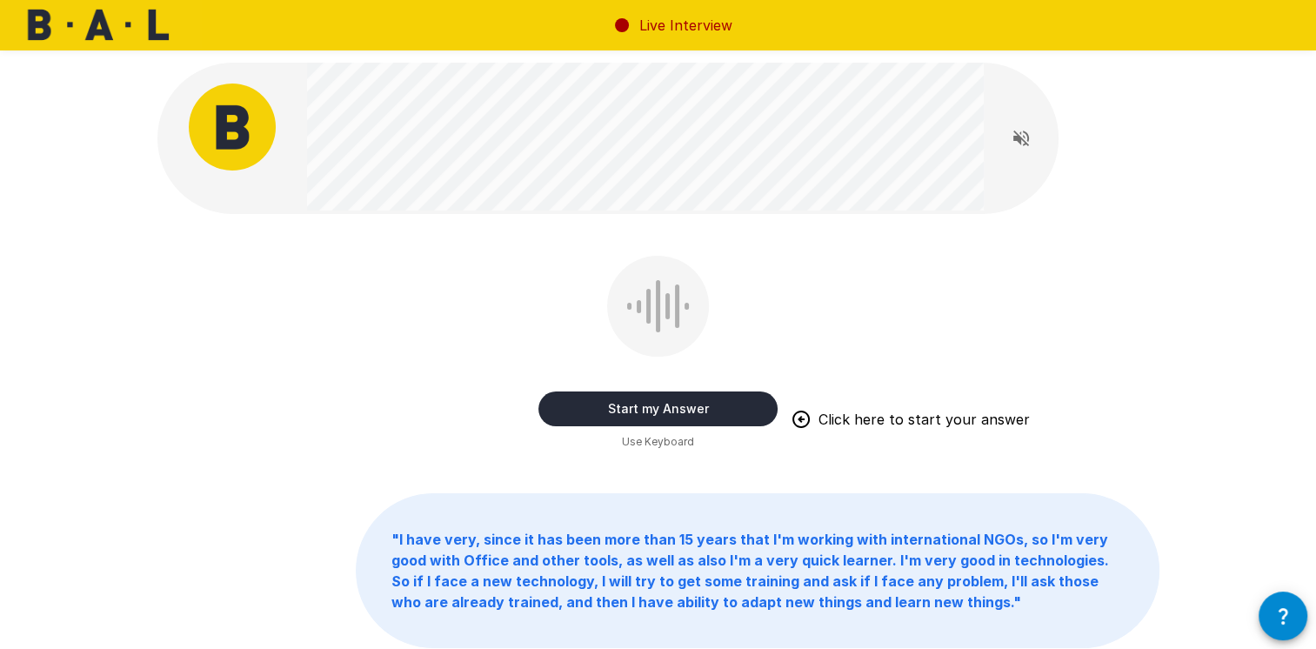
click at [687, 404] on button "Start my Answer" at bounding box center [657, 408] width 239 height 35
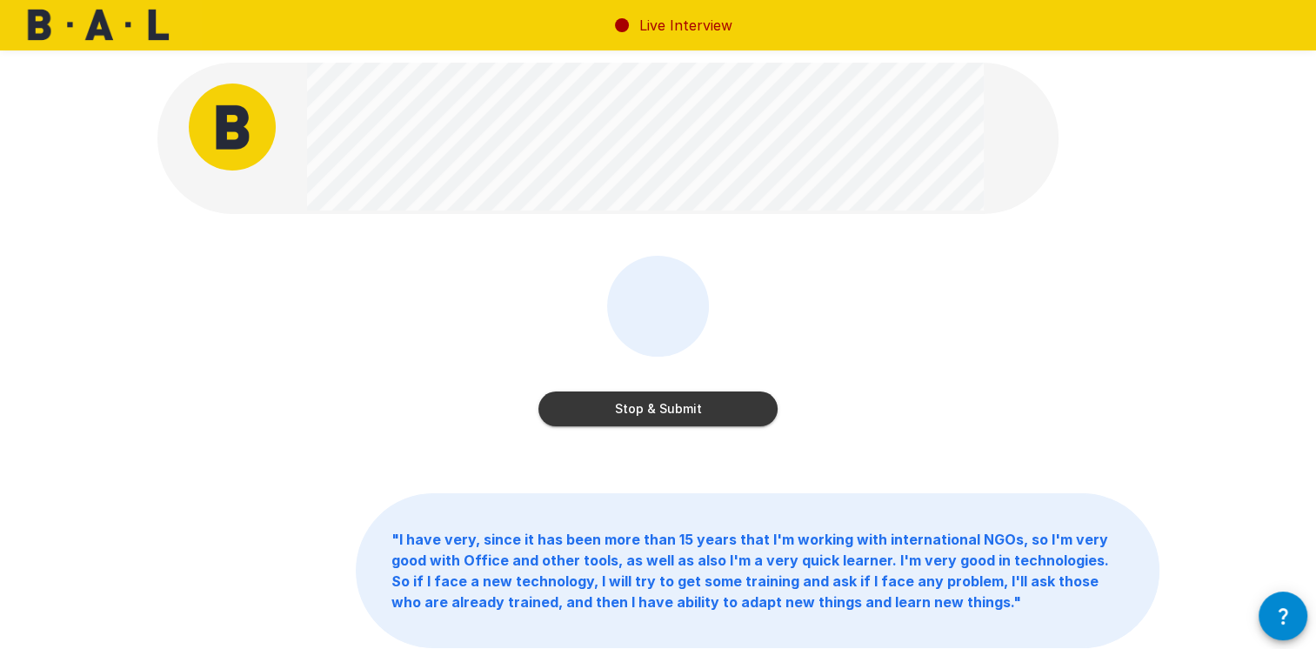
click at [720, 404] on button "Stop & Submit" at bounding box center [657, 408] width 239 height 35
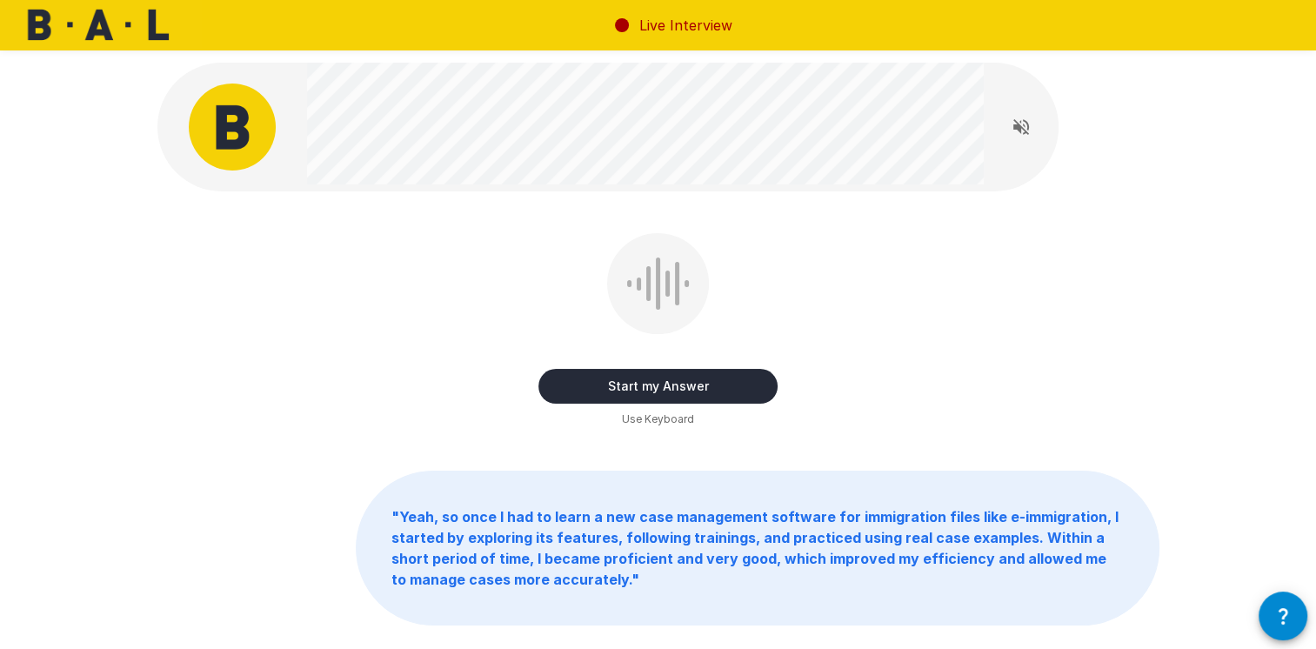
click at [691, 392] on button "Start my Answer" at bounding box center [657, 386] width 239 height 35
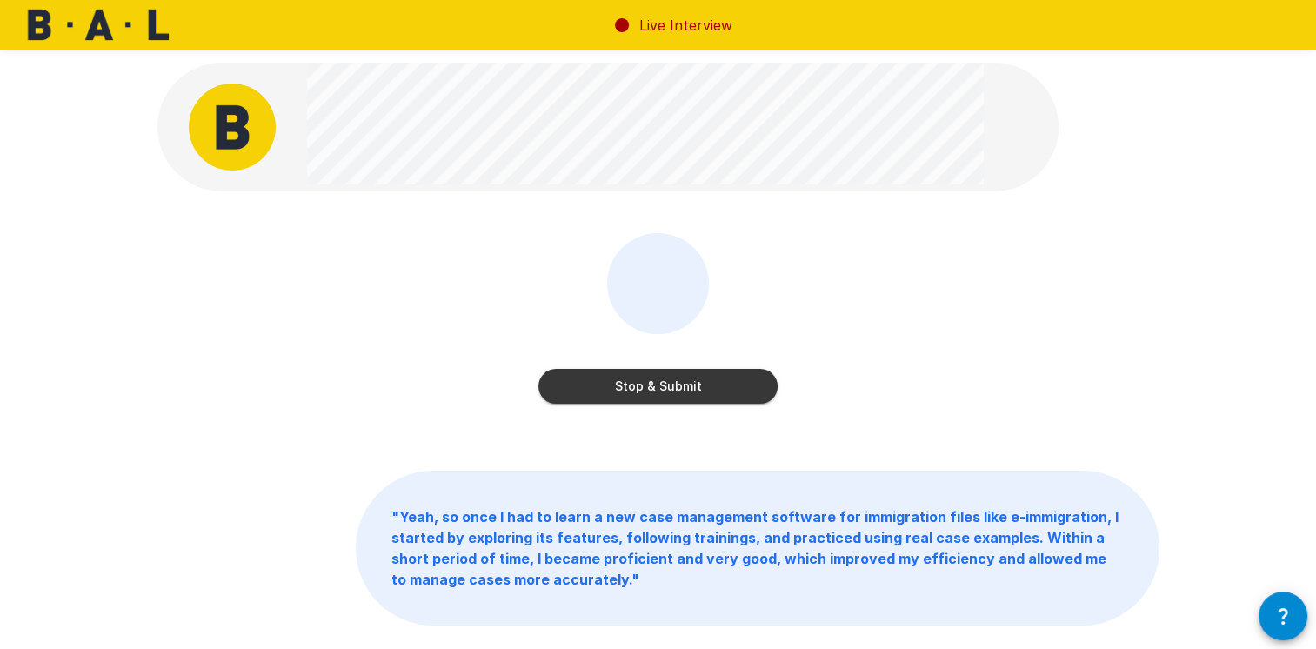
click at [680, 391] on button "Stop & Submit" at bounding box center [657, 386] width 239 height 35
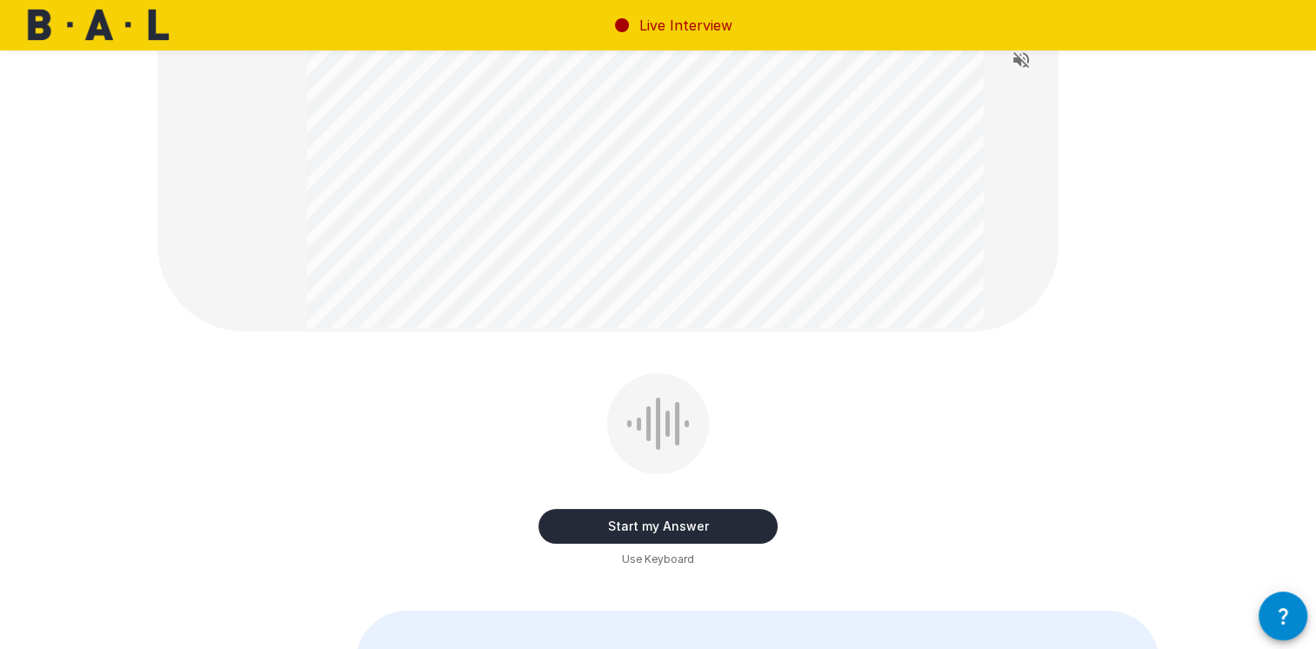
scroll to position [435, 0]
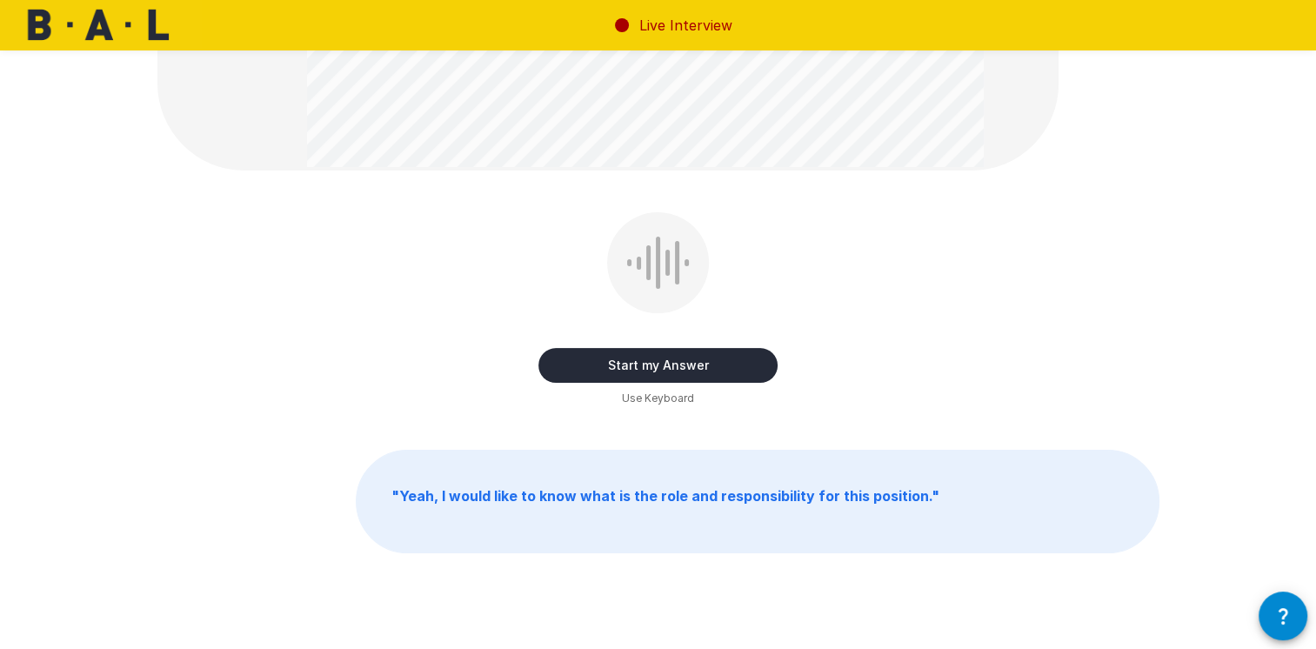
click at [705, 370] on button "Start my Answer" at bounding box center [657, 365] width 239 height 35
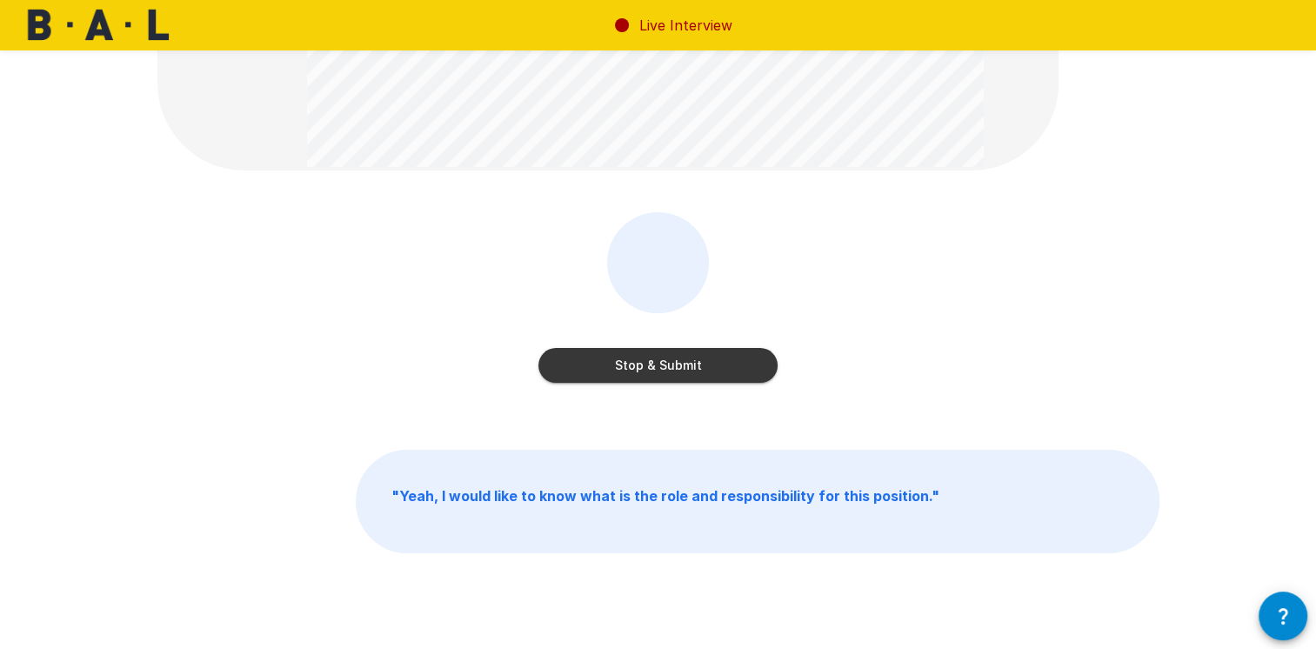
click at [700, 375] on button "Stop & Submit" at bounding box center [657, 365] width 239 height 35
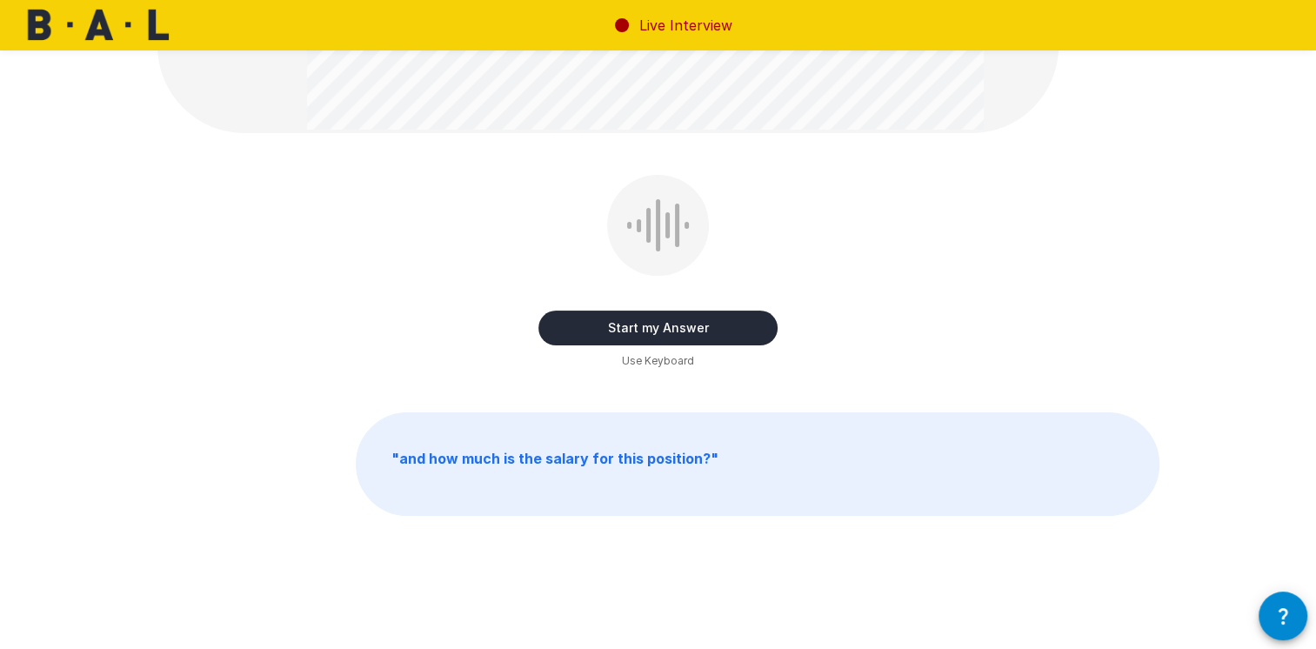
scroll to position [104, 0]
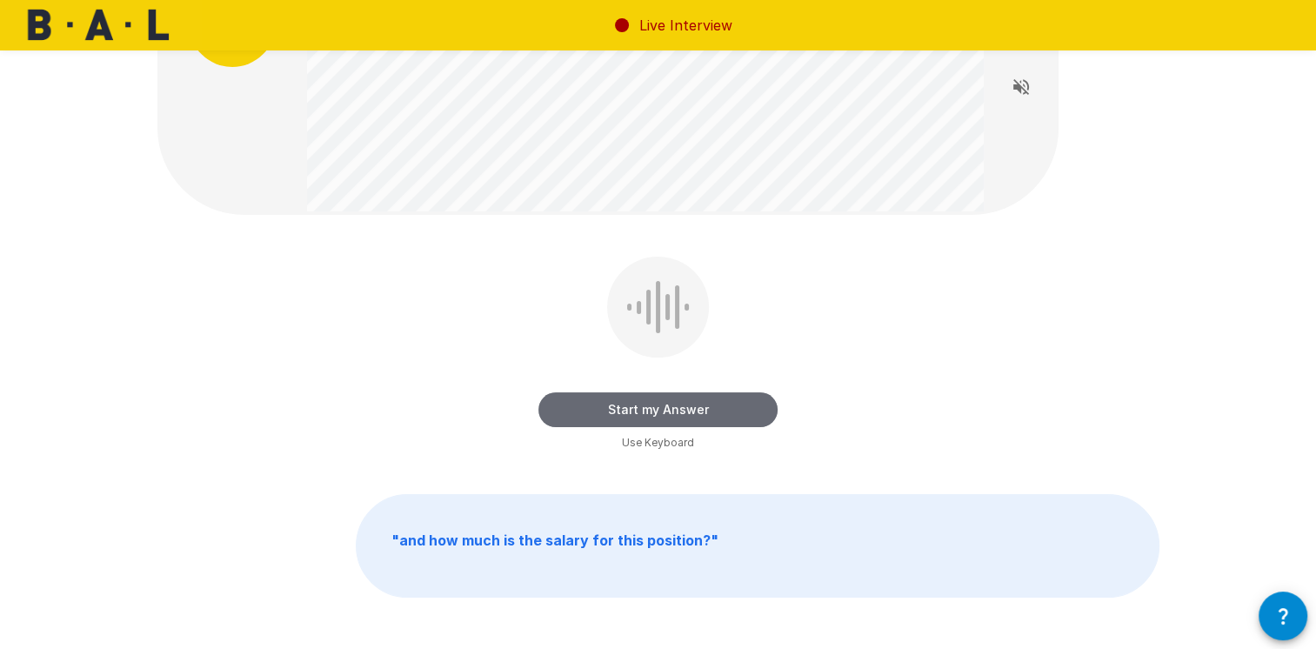
click at [723, 407] on button "Start my Answer" at bounding box center [657, 409] width 239 height 35
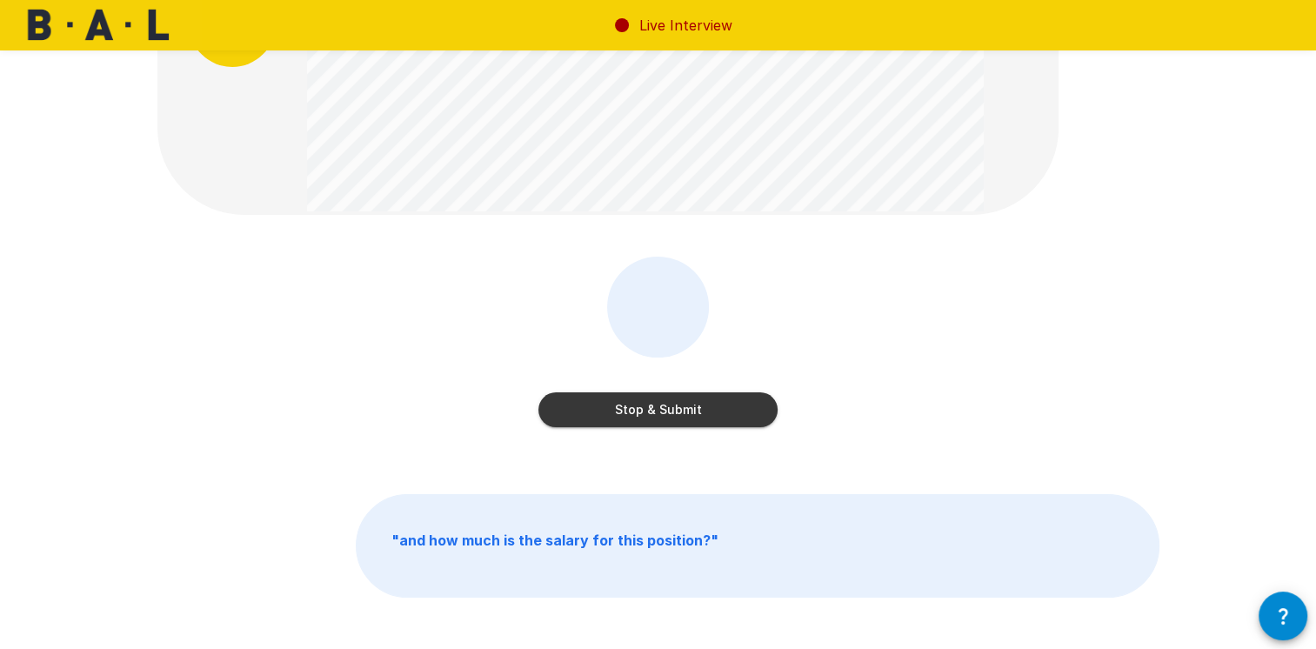
click at [710, 411] on button "Stop & Submit" at bounding box center [657, 409] width 239 height 35
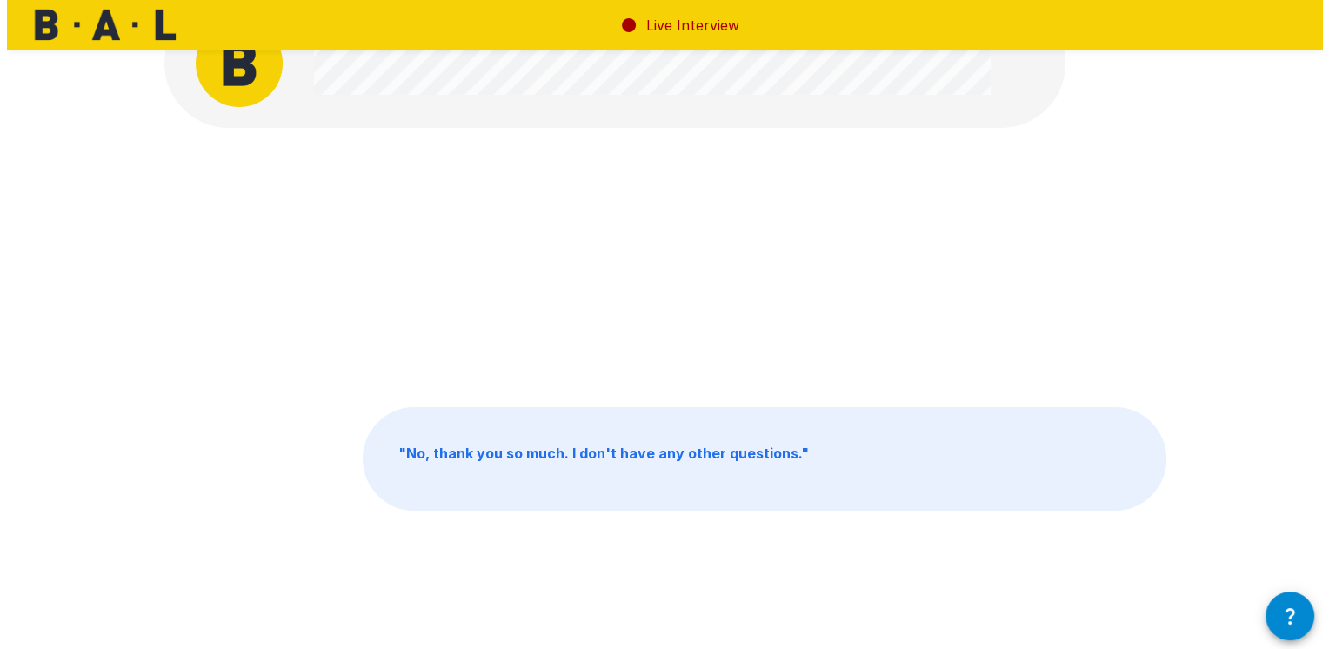
scroll to position [0, 0]
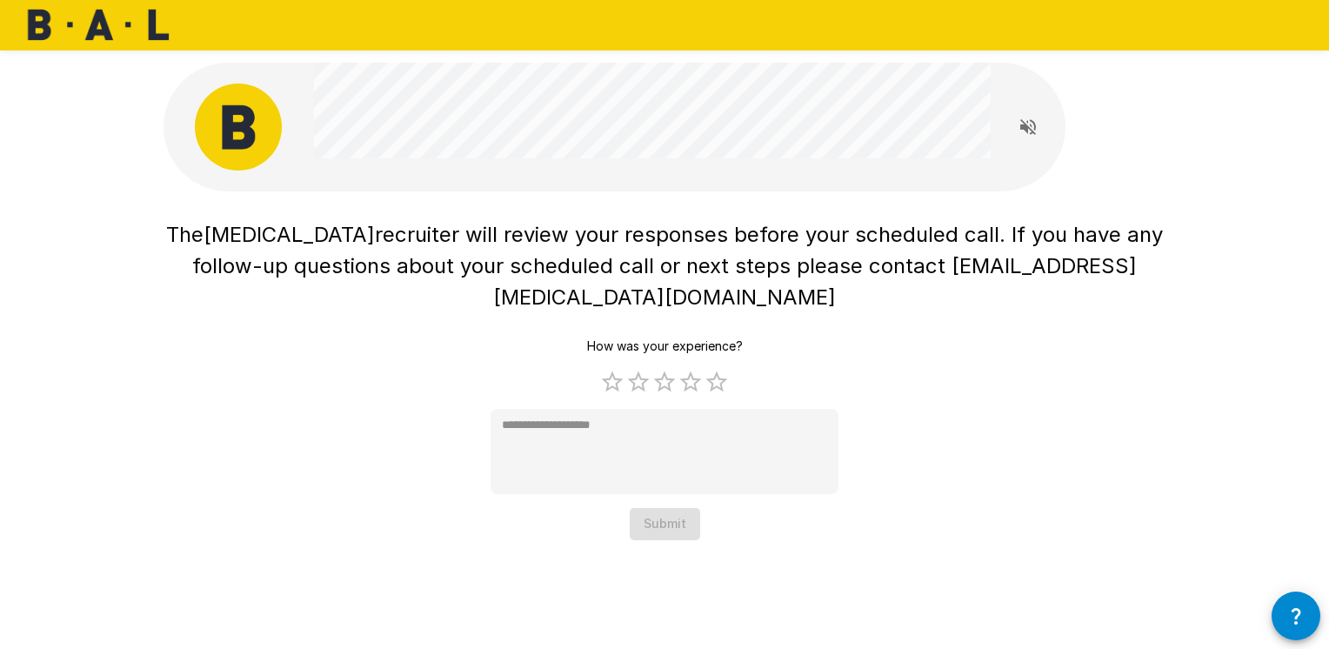
type textarea "*"
